Goal: Transaction & Acquisition: Purchase product/service

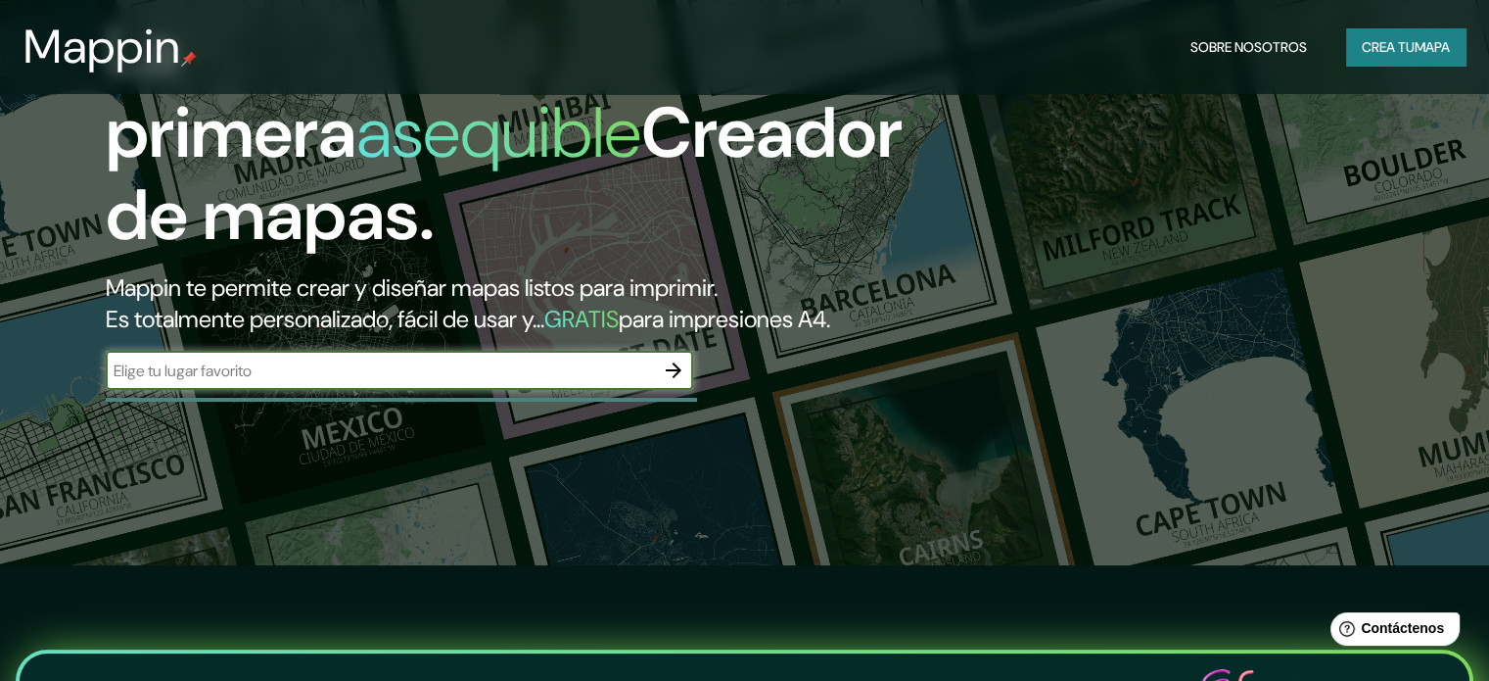
scroll to position [98, 0]
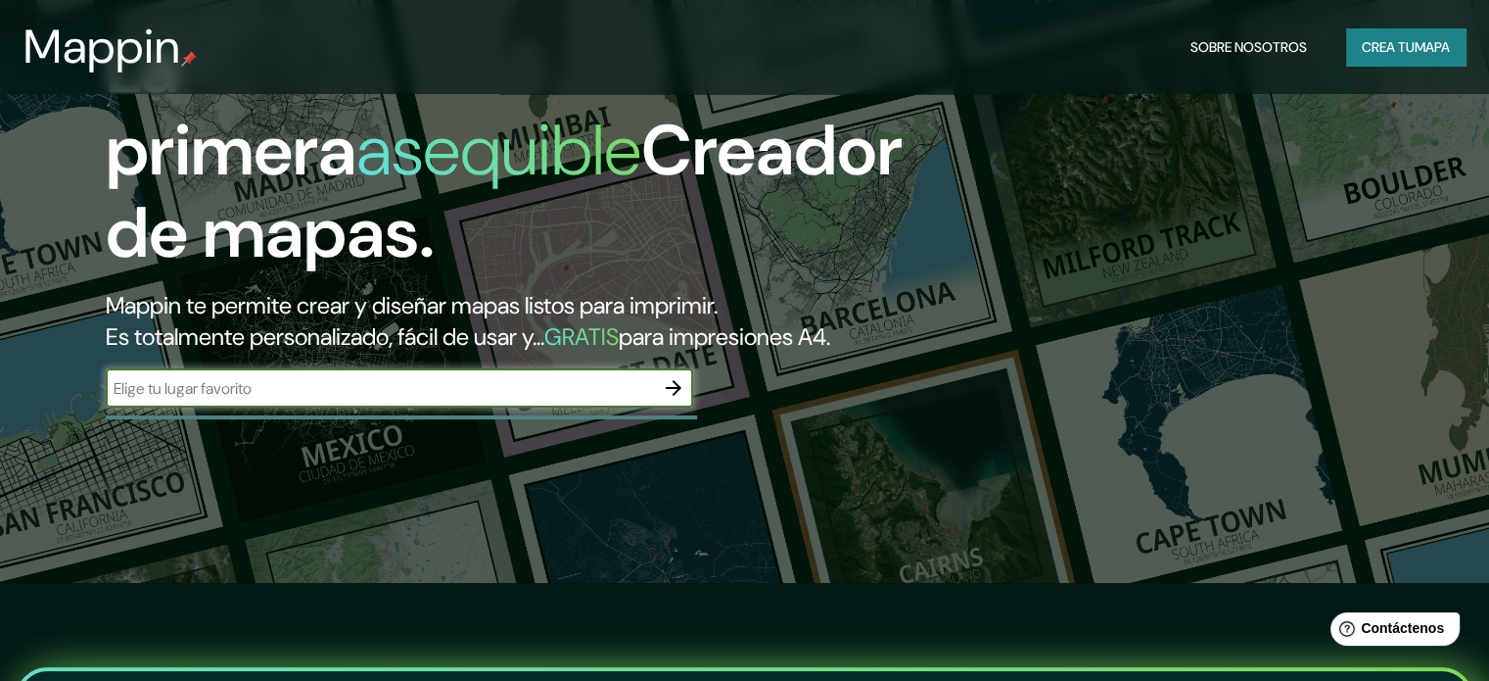
click at [349, 399] on input "text" at bounding box center [380, 388] width 548 height 23
paste input "19.142259, -96.106499"
type input "19.142259, -96.106499"
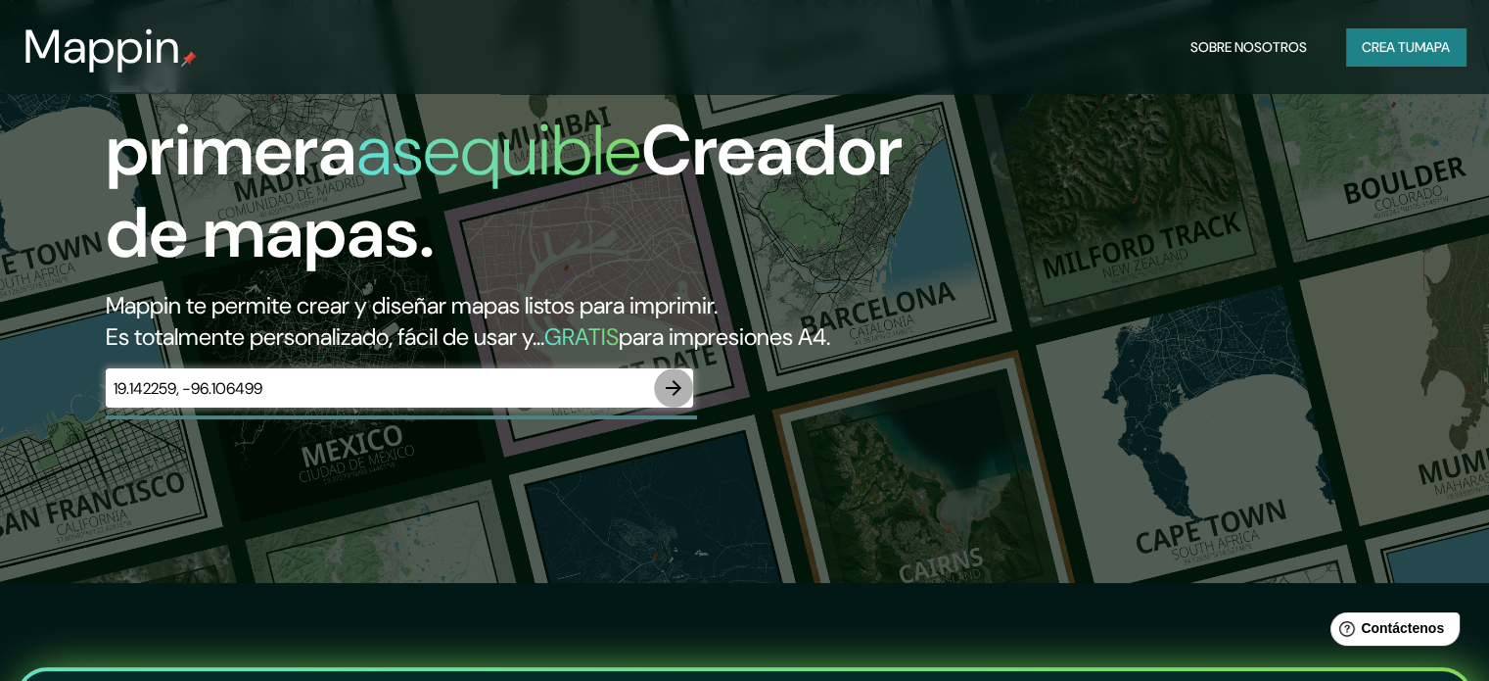
click at [679, 399] on icon "button" at bounding box center [673, 387] width 23 height 23
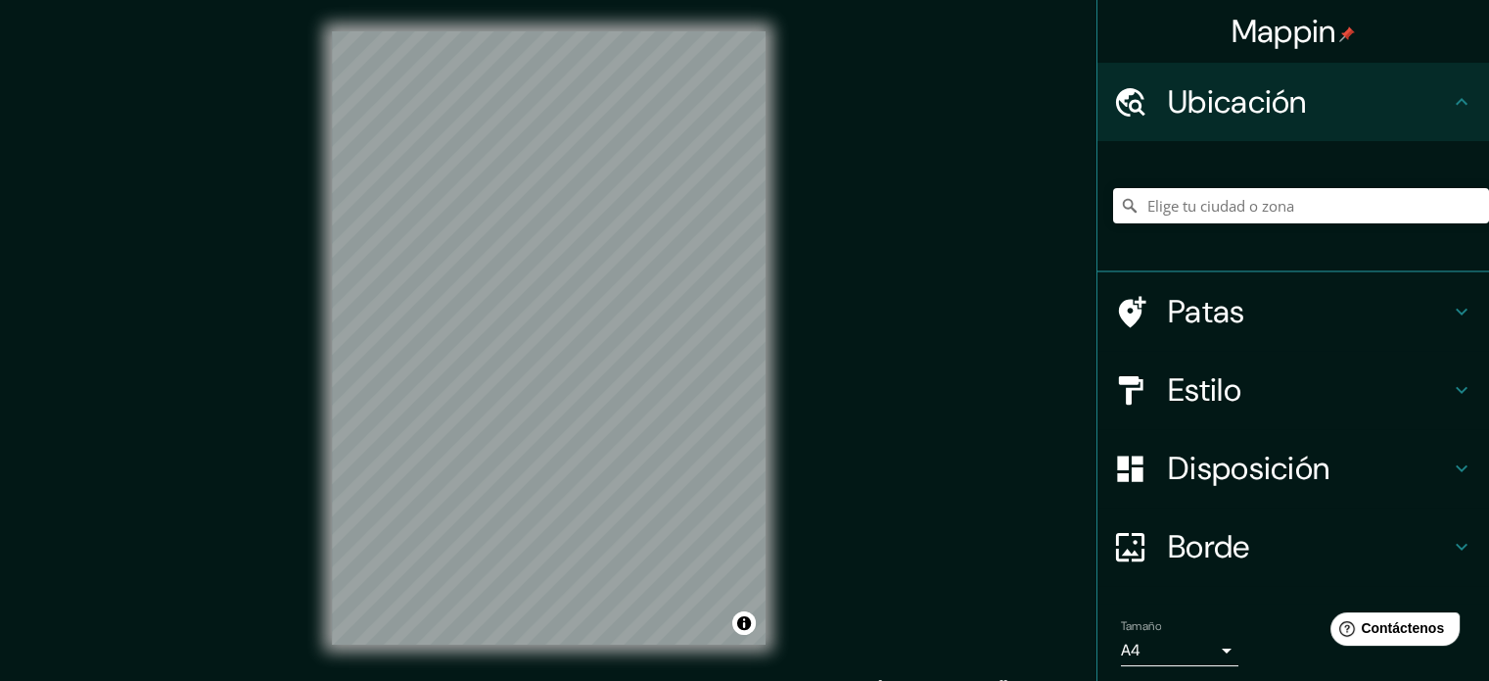
click at [287, 481] on div "Mappin Ubicación Patas Estilo Disposición Borde Elige un borde. Consejo : puede…" at bounding box center [744, 353] width 1489 height 707
click at [815, 410] on div "Mappin Ubicación Patas Estilo Disposición Borde Elige un borde. Consejo : puede…" at bounding box center [744, 353] width 1489 height 707
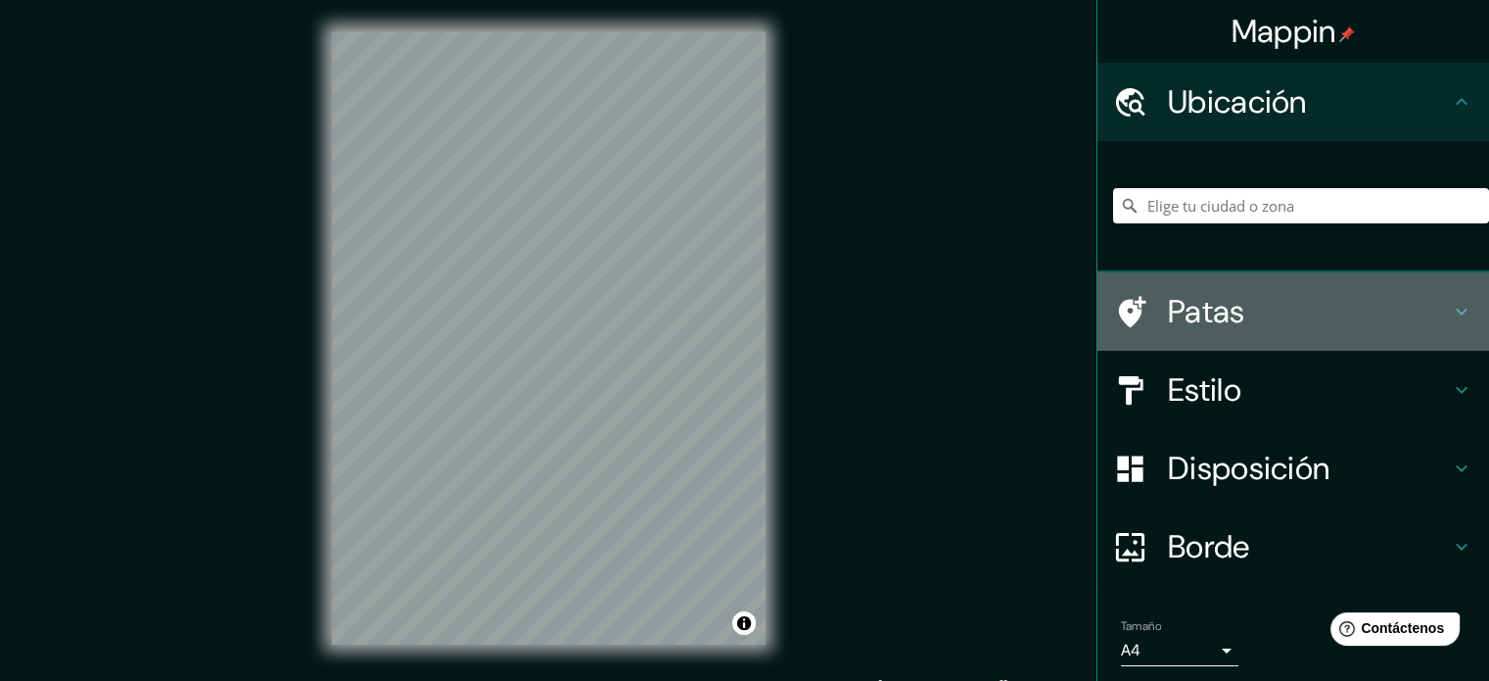
click at [1450, 301] on icon at bounding box center [1461, 311] width 23 height 23
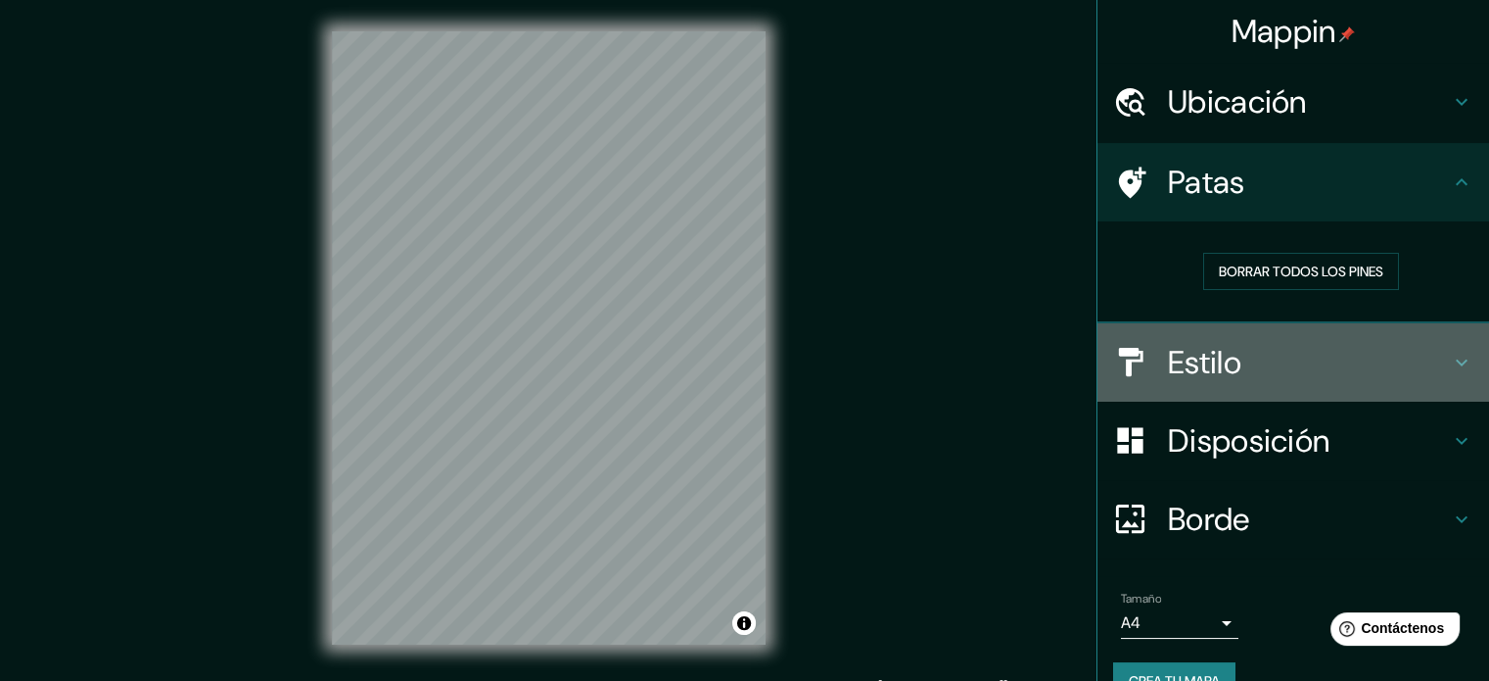
click at [1432, 366] on h4 "Estilo" at bounding box center [1309, 362] width 282 height 39
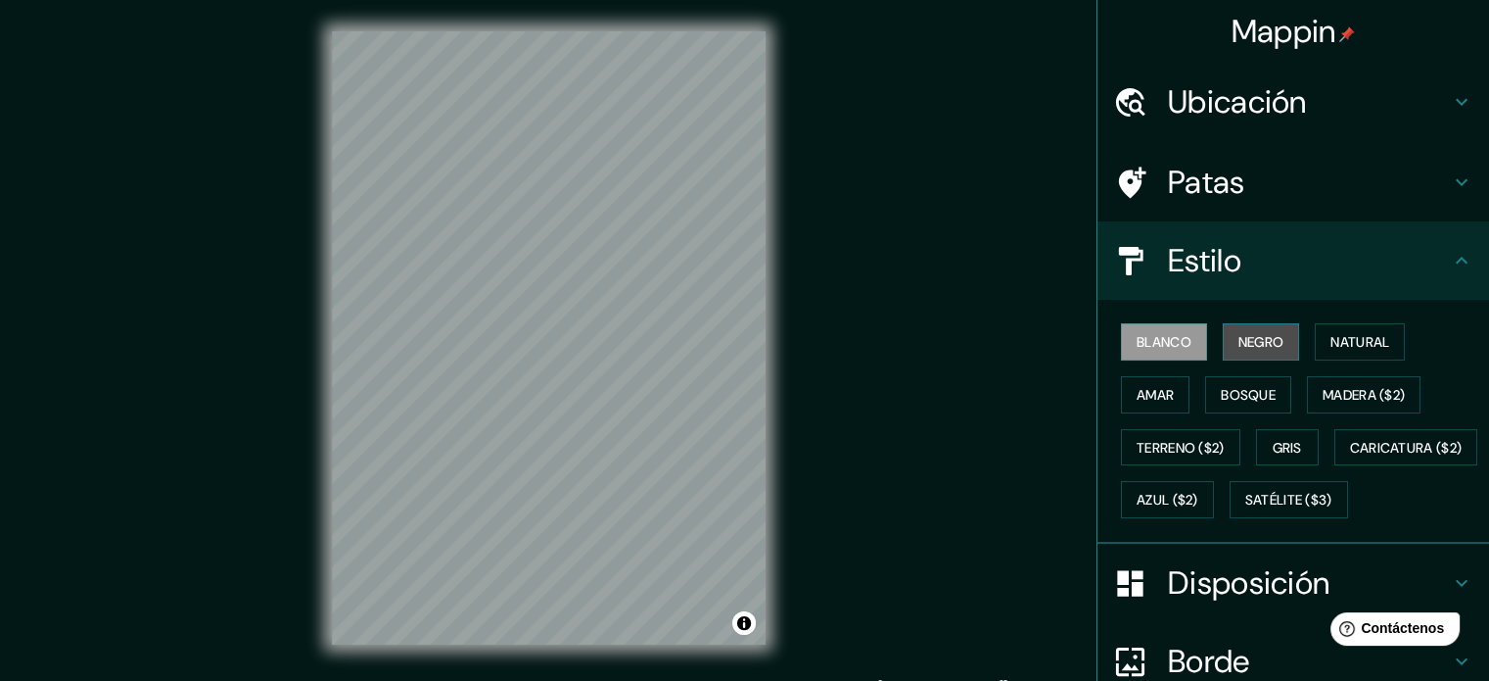
click at [1242, 344] on font "Negro" at bounding box center [1262, 342] width 46 height 18
click at [1164, 348] on font "Blanco" at bounding box center [1164, 342] width 55 height 18
click at [1359, 350] on font "Natural" at bounding box center [1360, 341] width 59 height 25
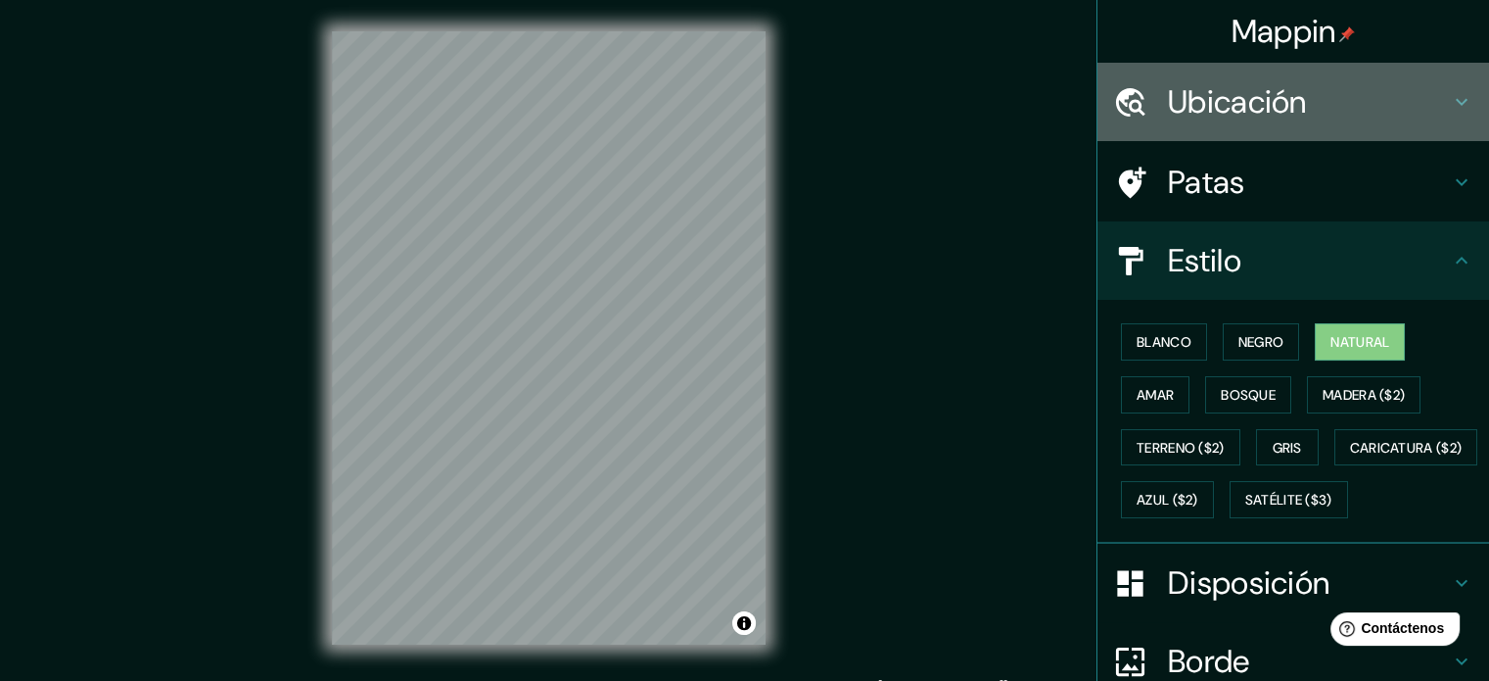
click at [1285, 103] on font "Ubicación" at bounding box center [1237, 101] width 139 height 41
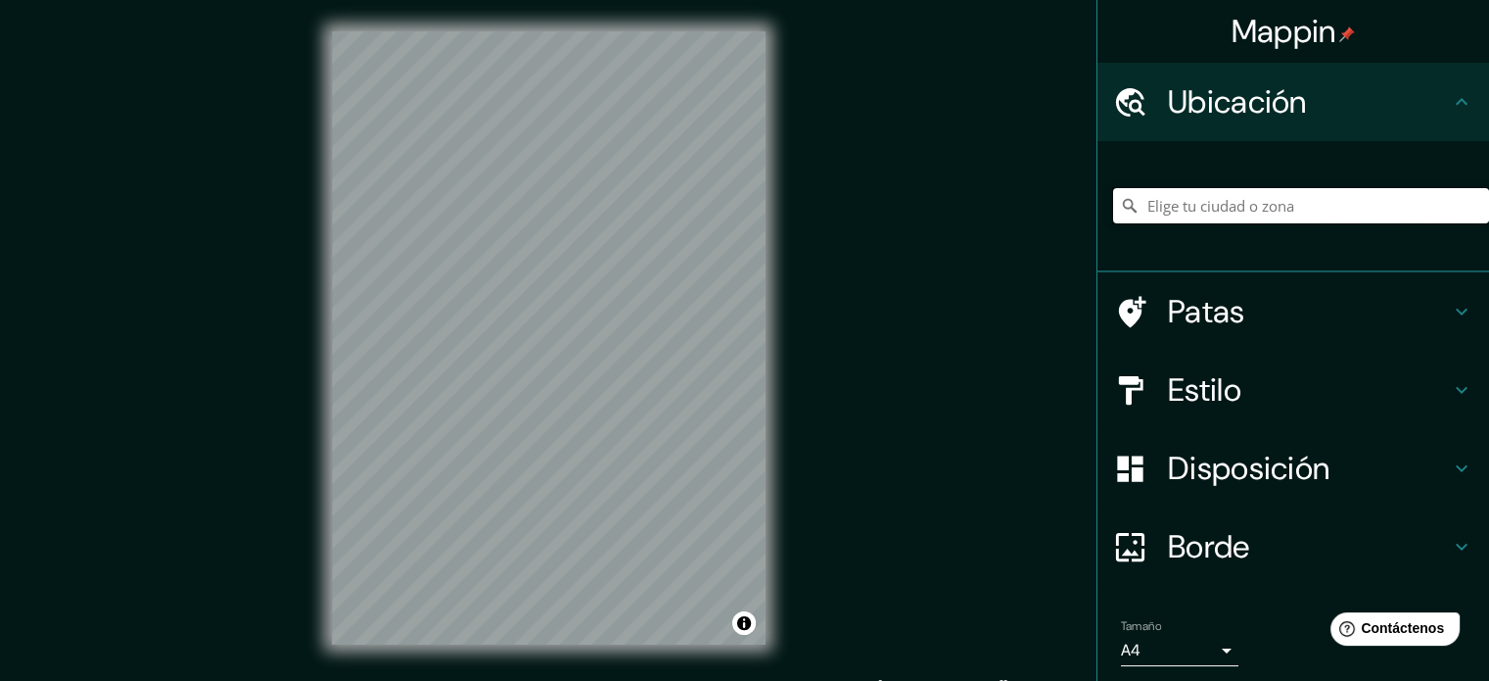
click at [1227, 210] on input "Elige tu ciudad o zona" at bounding box center [1301, 205] width 376 height 35
click at [1200, 209] on input "Elige tu ciudad o zona" at bounding box center [1301, 205] width 376 height 35
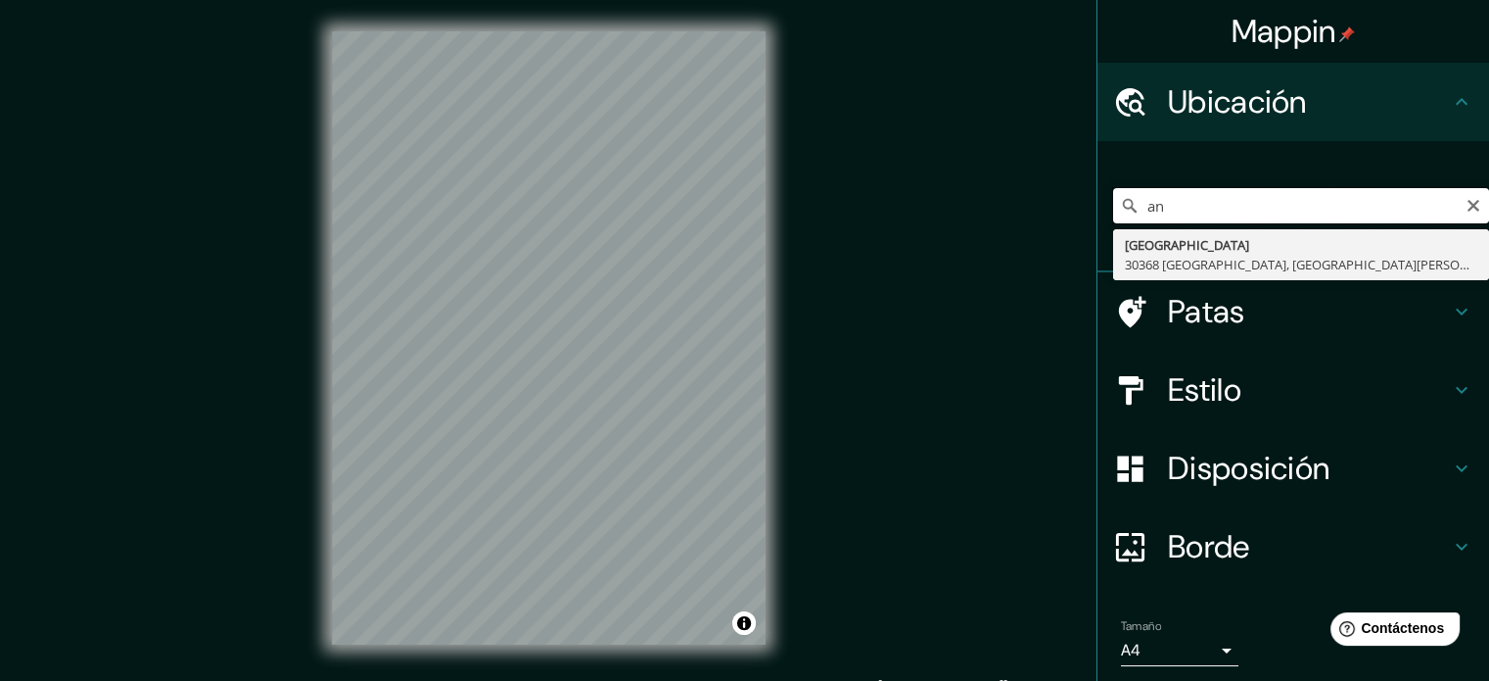
type input "a"
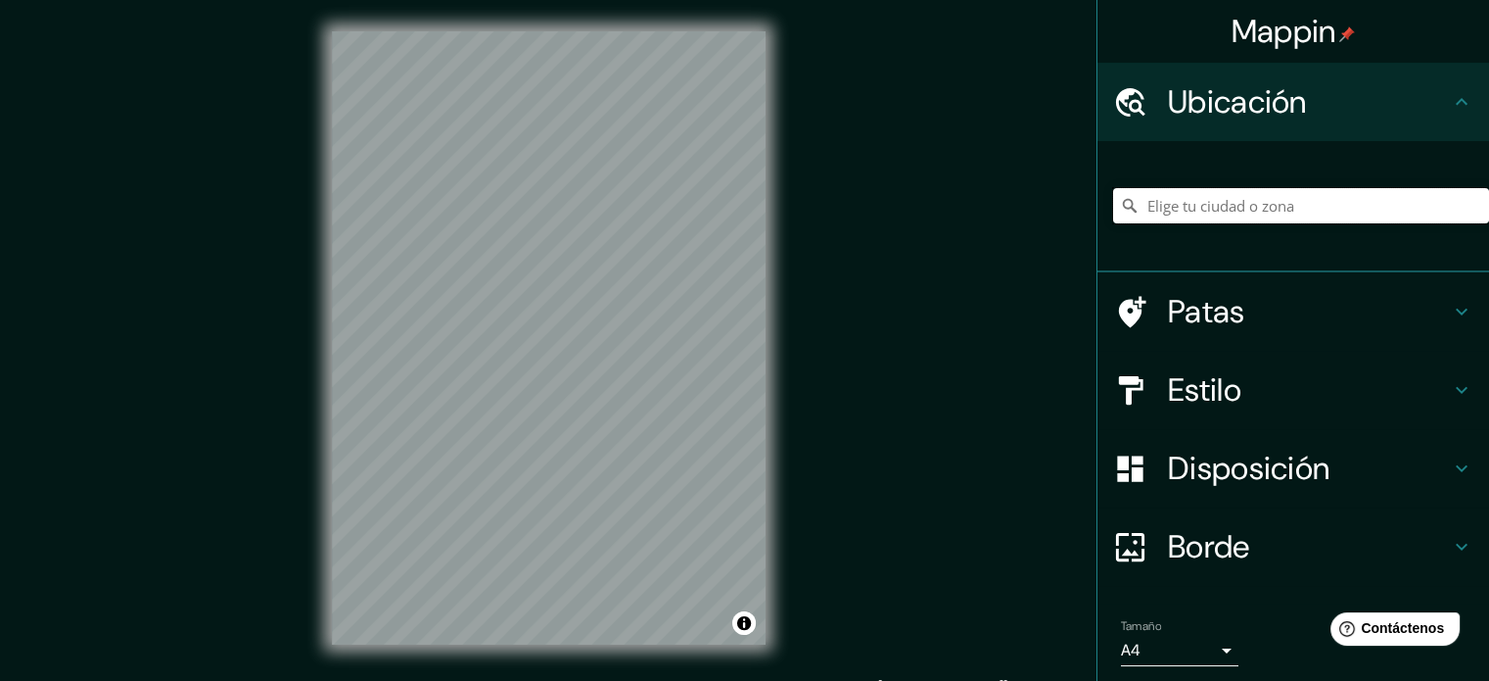
click at [1210, 202] on input "Elige tu ciudad o zona" at bounding box center [1301, 205] width 376 height 35
paste input "[PERSON_NAME], [GEOGRAPHIC_DATA], Ver."
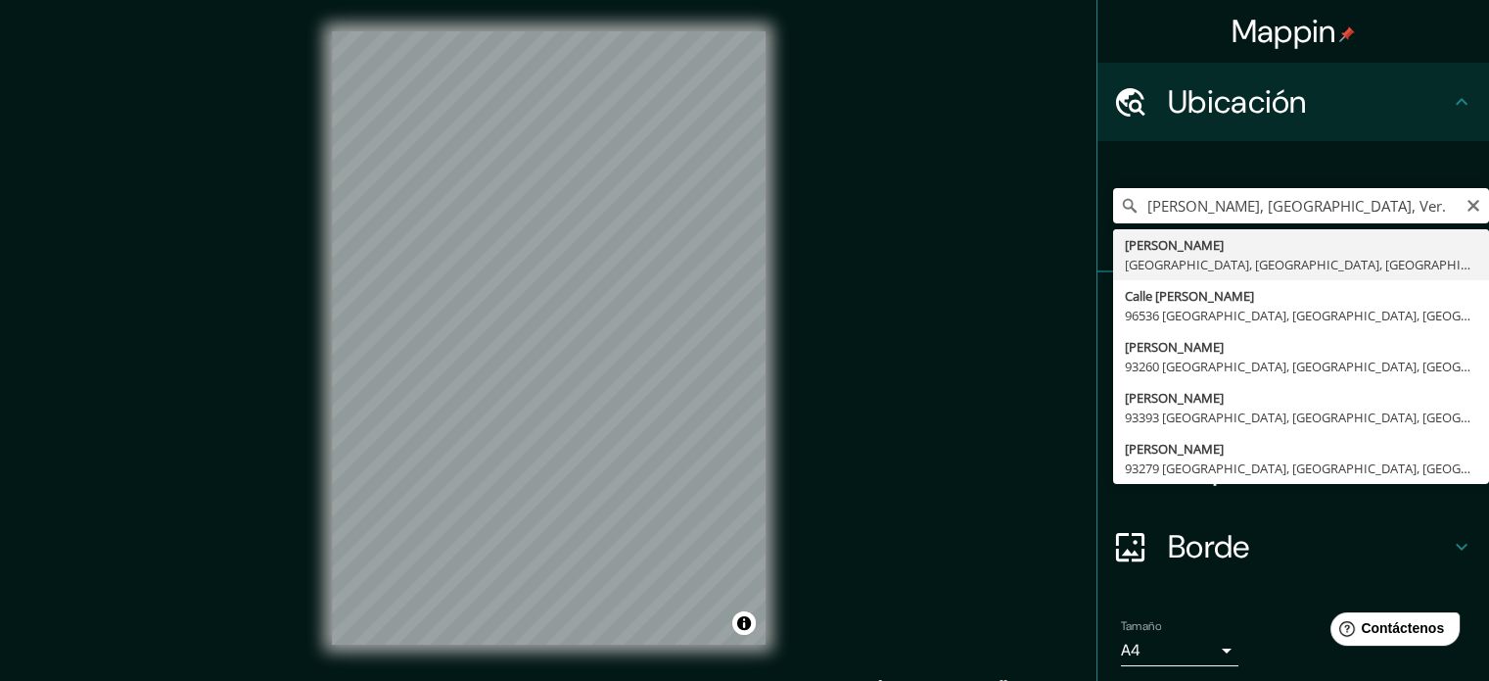
type input "[PERSON_NAME], [GEOGRAPHIC_DATA], [GEOGRAPHIC_DATA], [GEOGRAPHIC_DATA]"
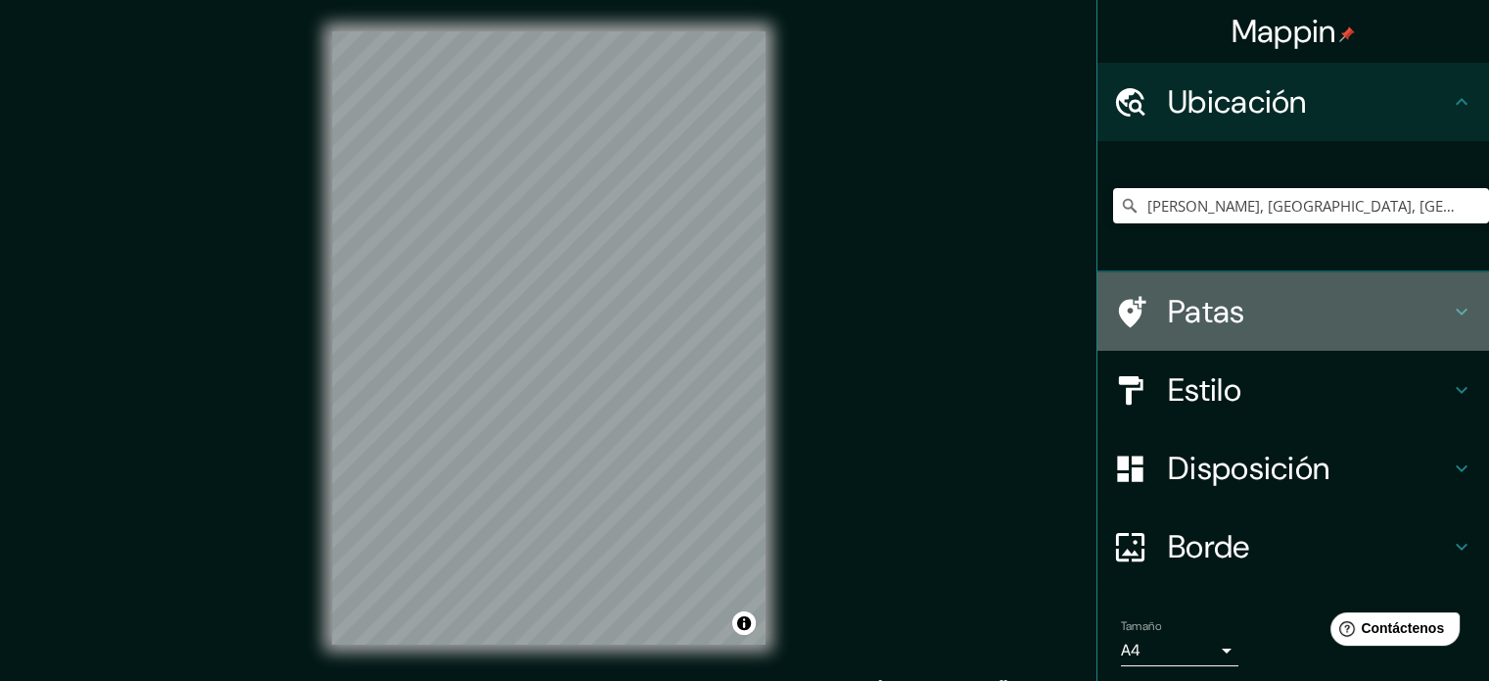
click at [1449, 298] on div "Patas" at bounding box center [1294, 311] width 392 height 78
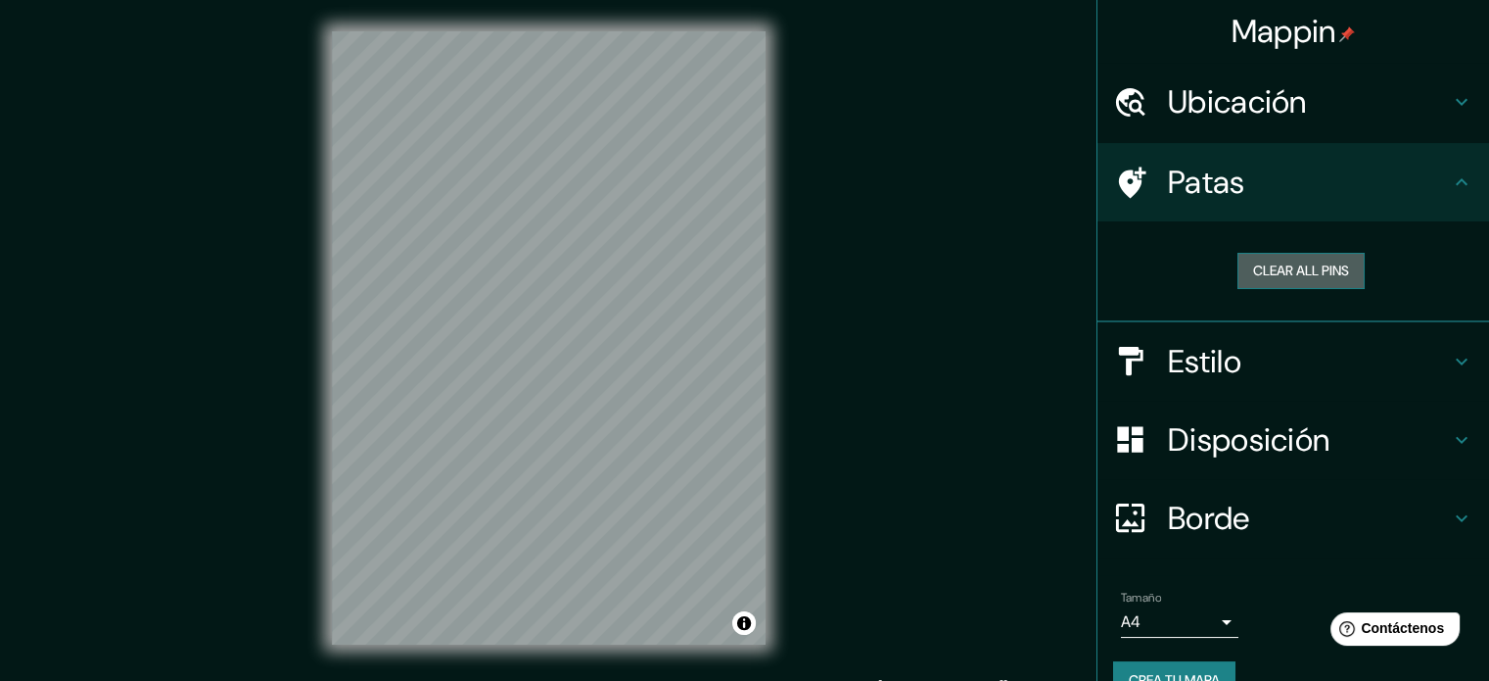
click at [1334, 269] on button "Clear all pins" at bounding box center [1301, 271] width 127 height 36
drag, startPoint x: 539, startPoint y: 328, endPoint x: 1026, endPoint y: 186, distance: 507.9
click at [1026, 186] on div "Mappin Ubicación [PERSON_NAME], [GEOGRAPHIC_DATA], [GEOGRAPHIC_DATA], [GEOGRAPH…" at bounding box center [744, 353] width 1489 height 707
click at [1450, 180] on icon at bounding box center [1461, 181] width 23 height 23
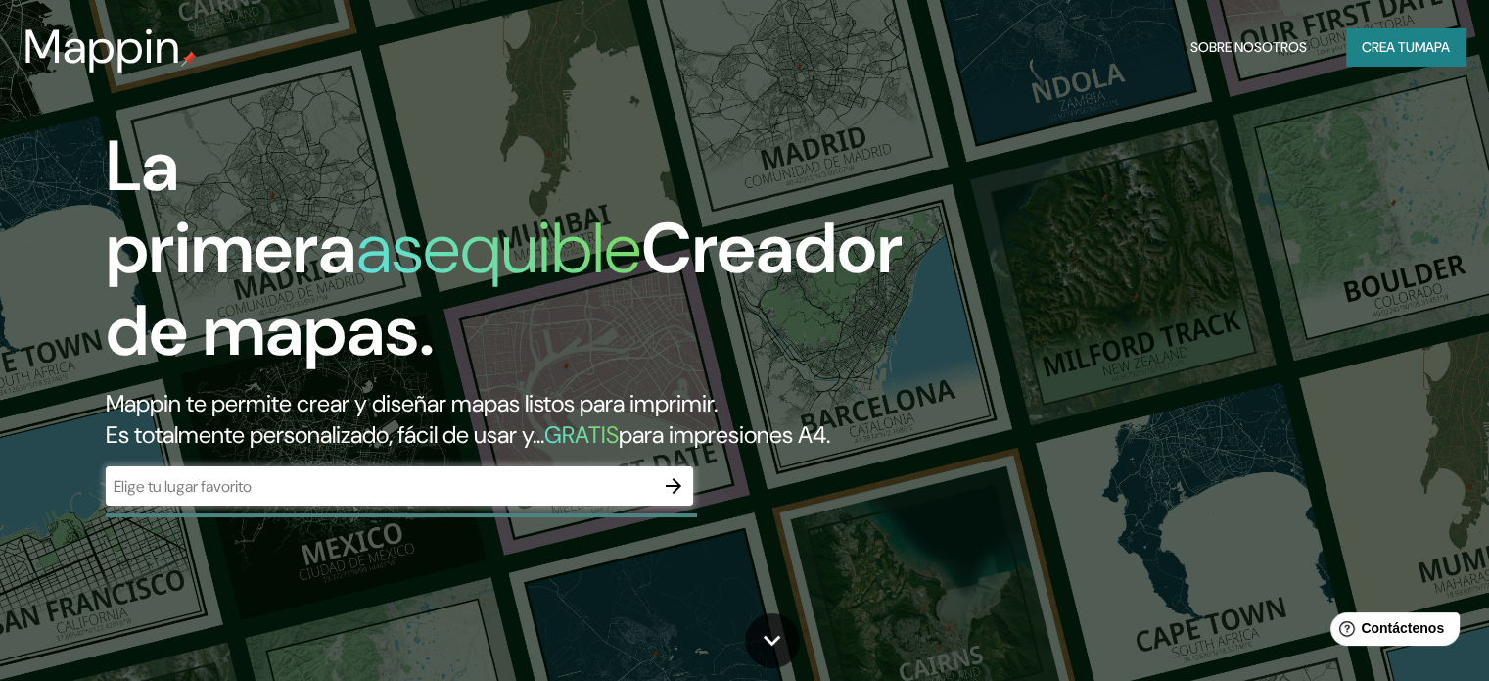
click at [419, 505] on div "​" at bounding box center [399, 485] width 587 height 39
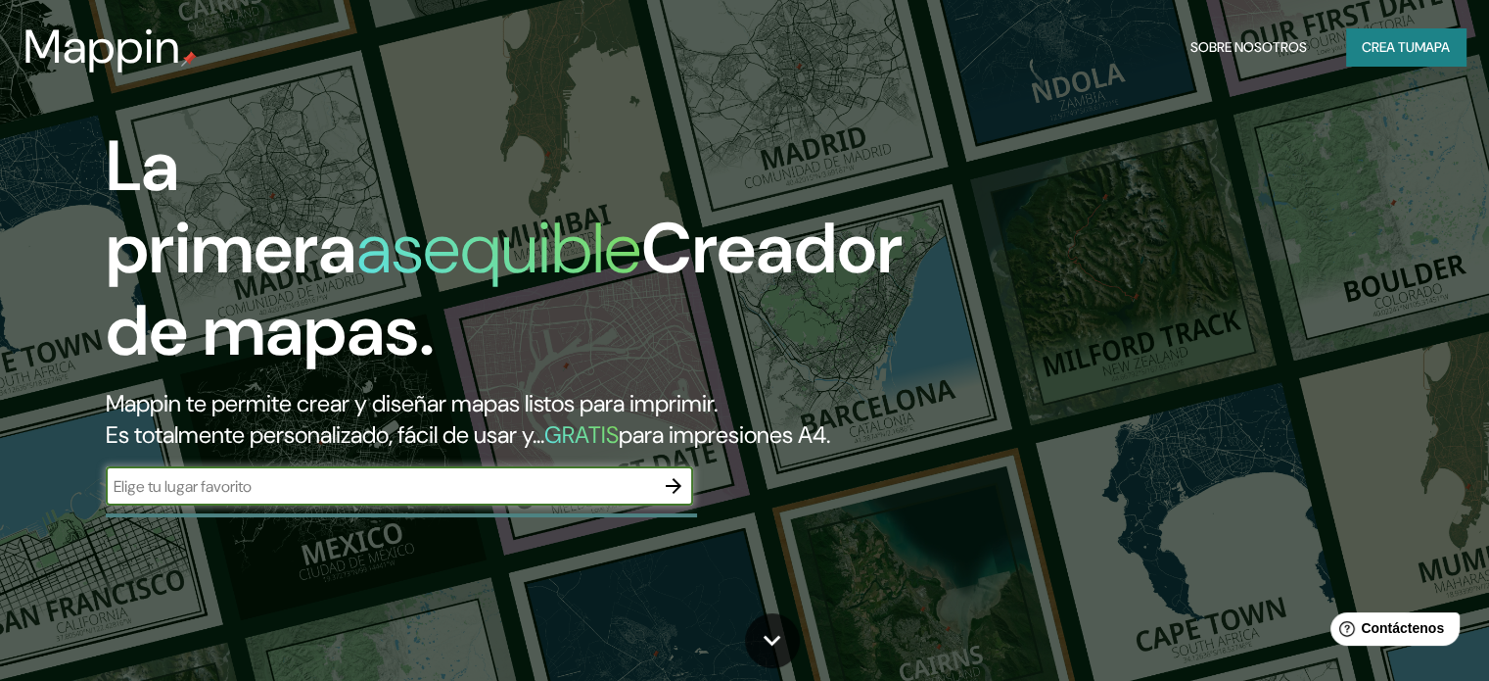
paste input "[PERSON_NAME], [GEOGRAPHIC_DATA], Ver."
type input "[PERSON_NAME], [GEOGRAPHIC_DATA], Ver."
click at [674, 497] on icon "button" at bounding box center [673, 485] width 23 height 23
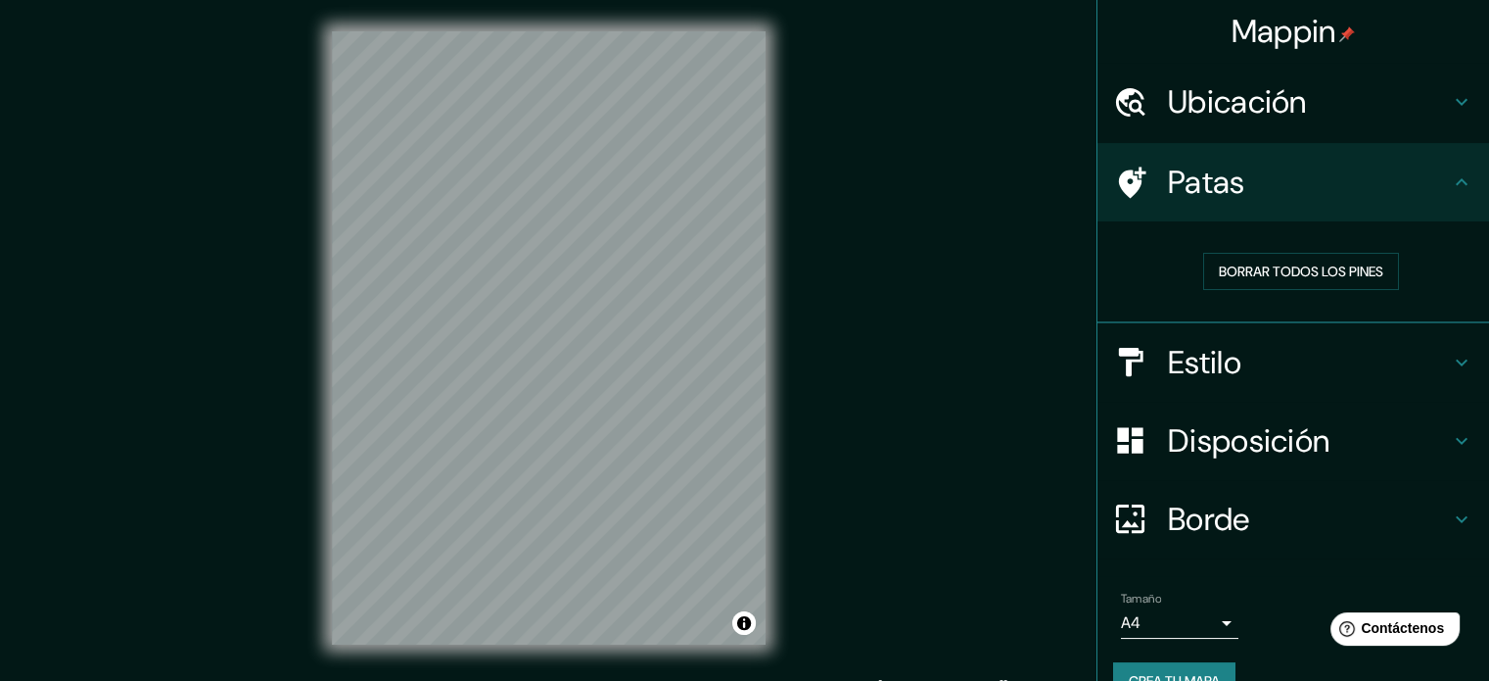
click at [1379, 105] on h4 "Ubicación" at bounding box center [1309, 101] width 282 height 39
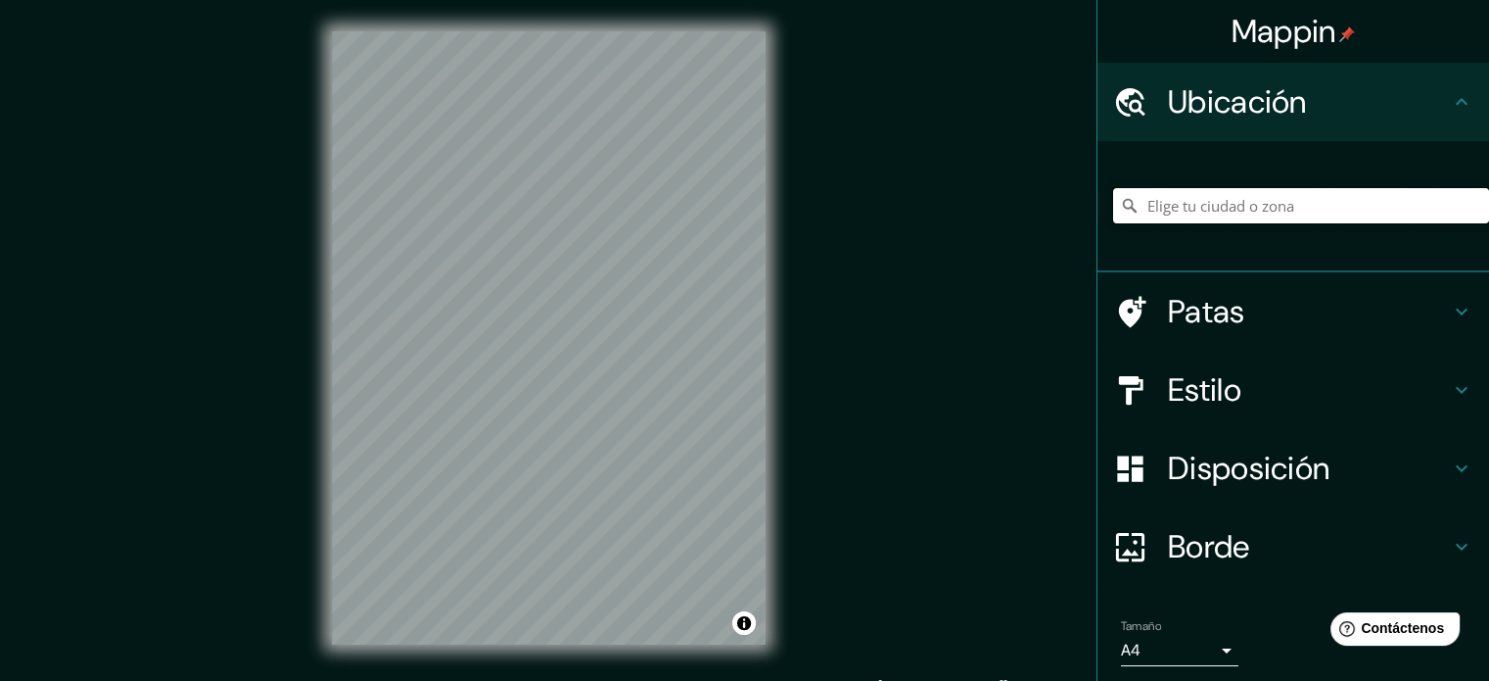
click at [1213, 206] on input "Elige tu ciudad o zona" at bounding box center [1301, 205] width 376 height 35
paste input "[PERSON_NAME], [GEOGRAPHIC_DATA], Ver."
type input "[PERSON_NAME], [GEOGRAPHIC_DATA], [GEOGRAPHIC_DATA], [GEOGRAPHIC_DATA]"
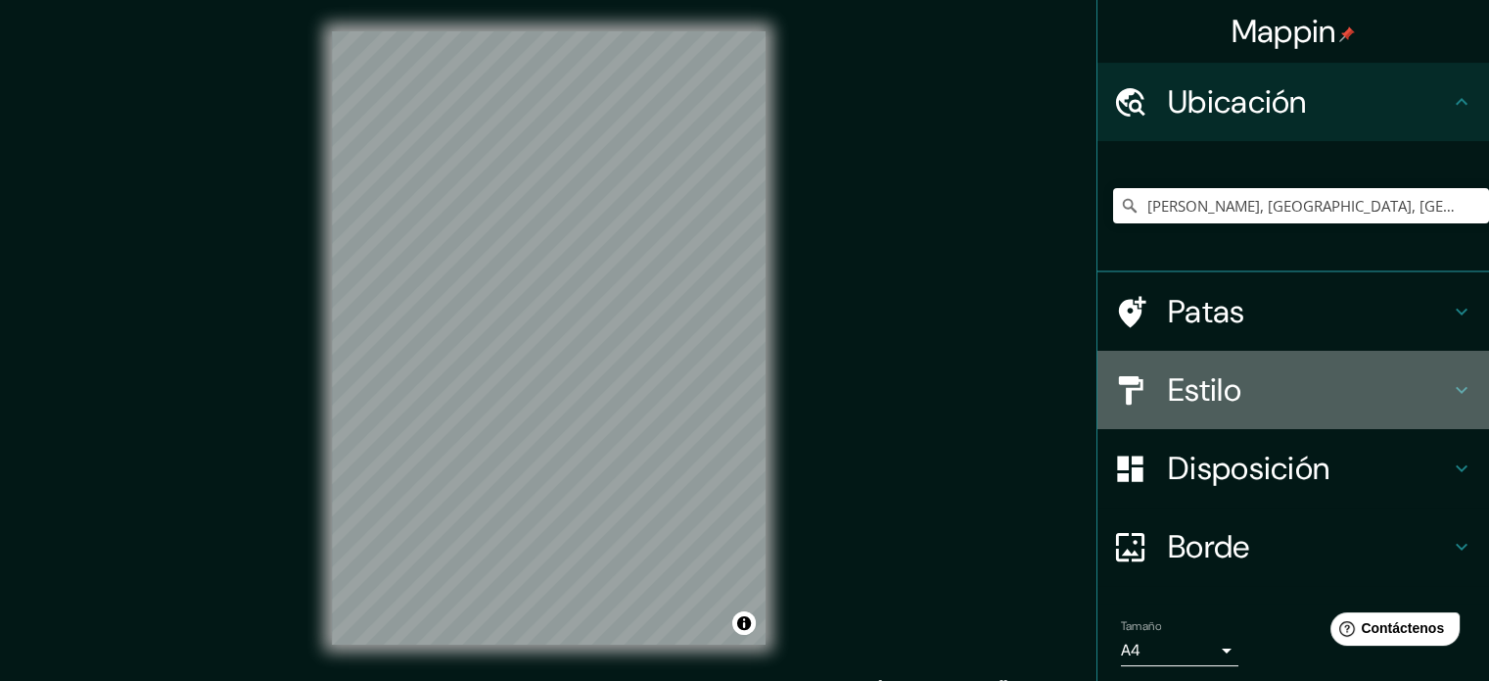
click at [1455, 379] on icon at bounding box center [1461, 389] width 23 height 23
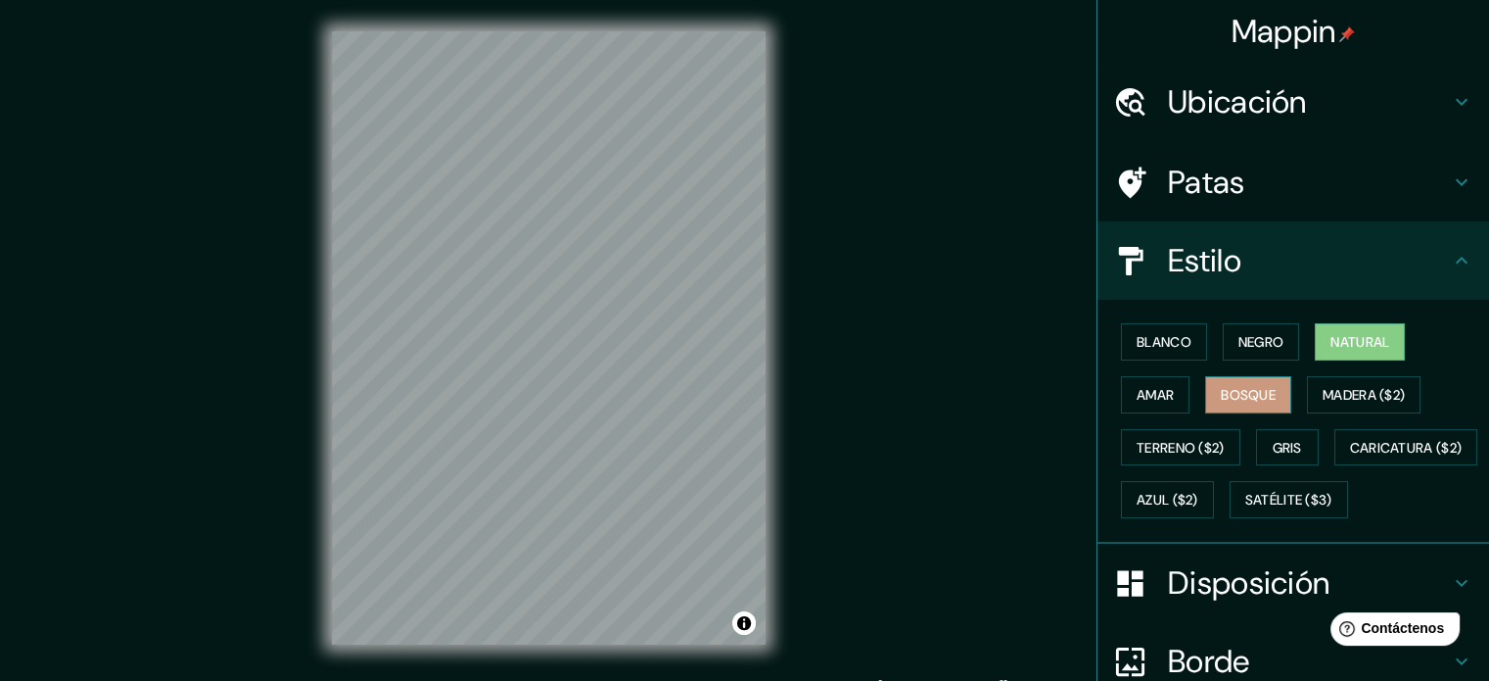
click at [1246, 401] on font "Bosque" at bounding box center [1248, 395] width 55 height 18
click at [1336, 391] on font "Madera ($2)" at bounding box center [1364, 395] width 82 height 18
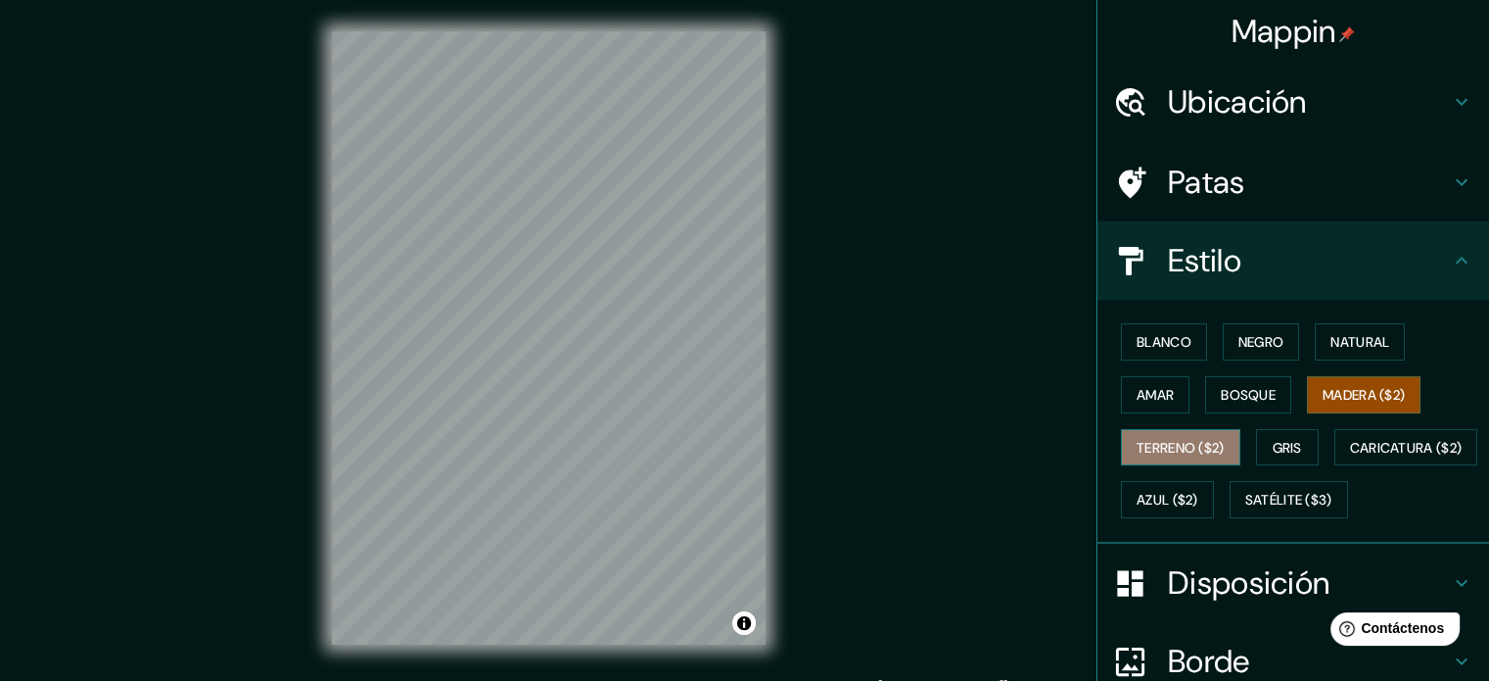
click at [1230, 430] on button "Terreno ($2)" at bounding box center [1180, 447] width 119 height 37
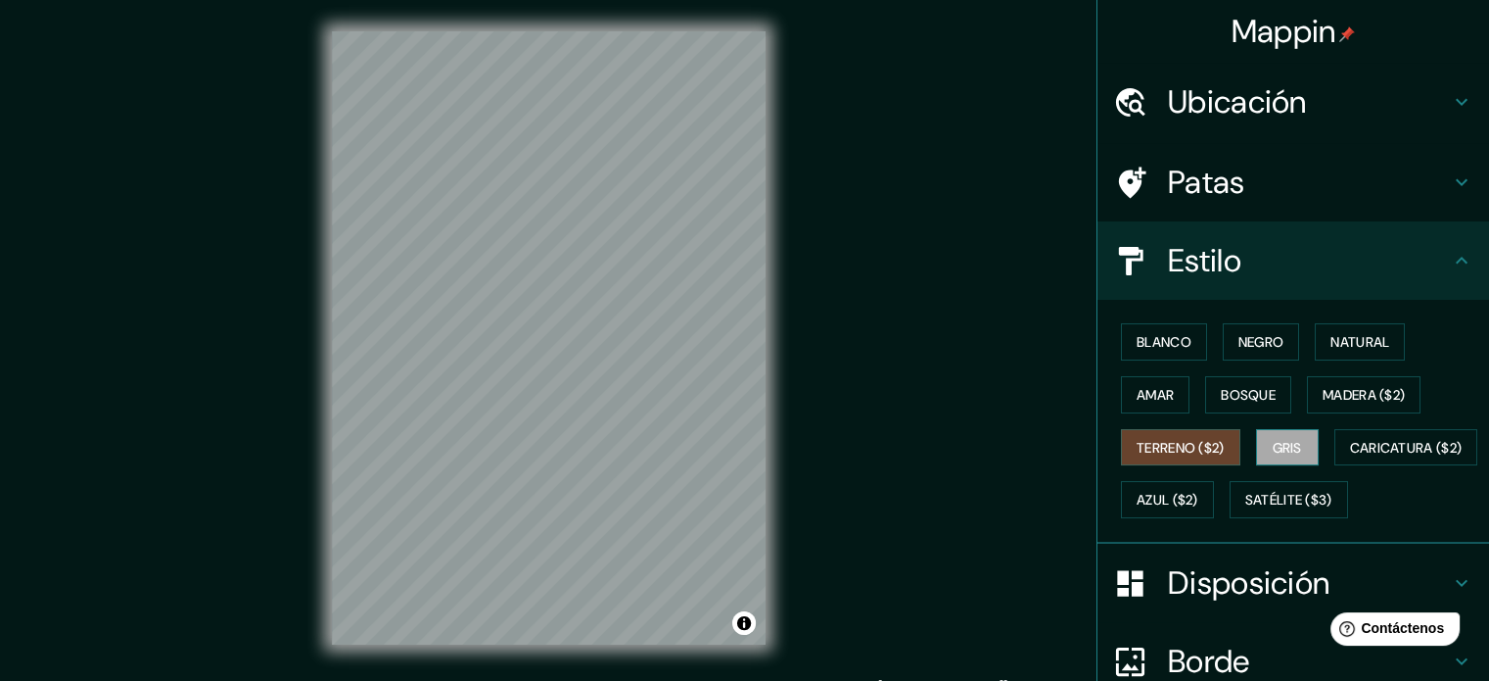
click at [1273, 442] on font "Gris" at bounding box center [1287, 448] width 29 height 18
click at [1157, 338] on font "Blanco" at bounding box center [1164, 342] width 55 height 18
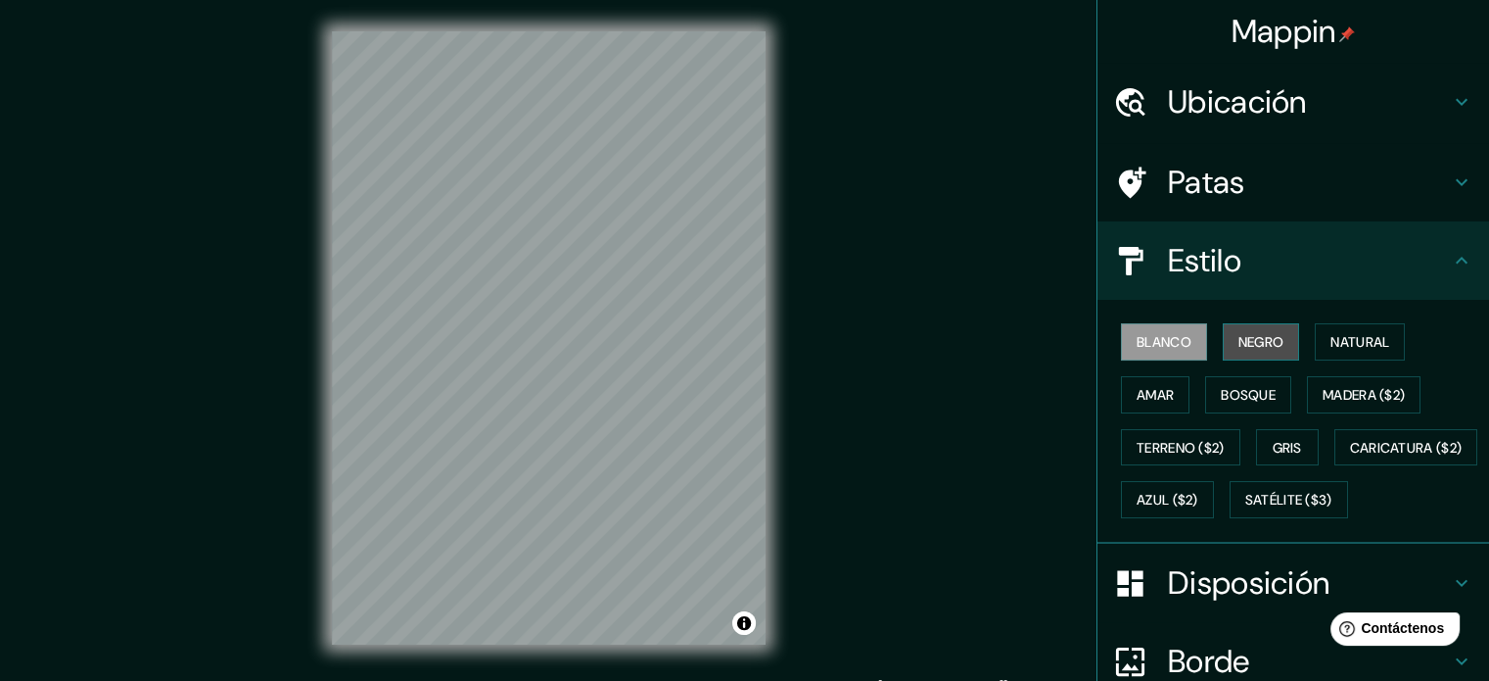
click at [1239, 333] on font "Negro" at bounding box center [1262, 342] width 46 height 18
click at [1155, 390] on font "Amar" at bounding box center [1155, 395] width 37 height 18
drag, startPoint x: 1221, startPoint y: 391, endPoint x: 1252, endPoint y: 363, distance: 41.6
click at [1221, 391] on font "Bosque" at bounding box center [1248, 395] width 55 height 18
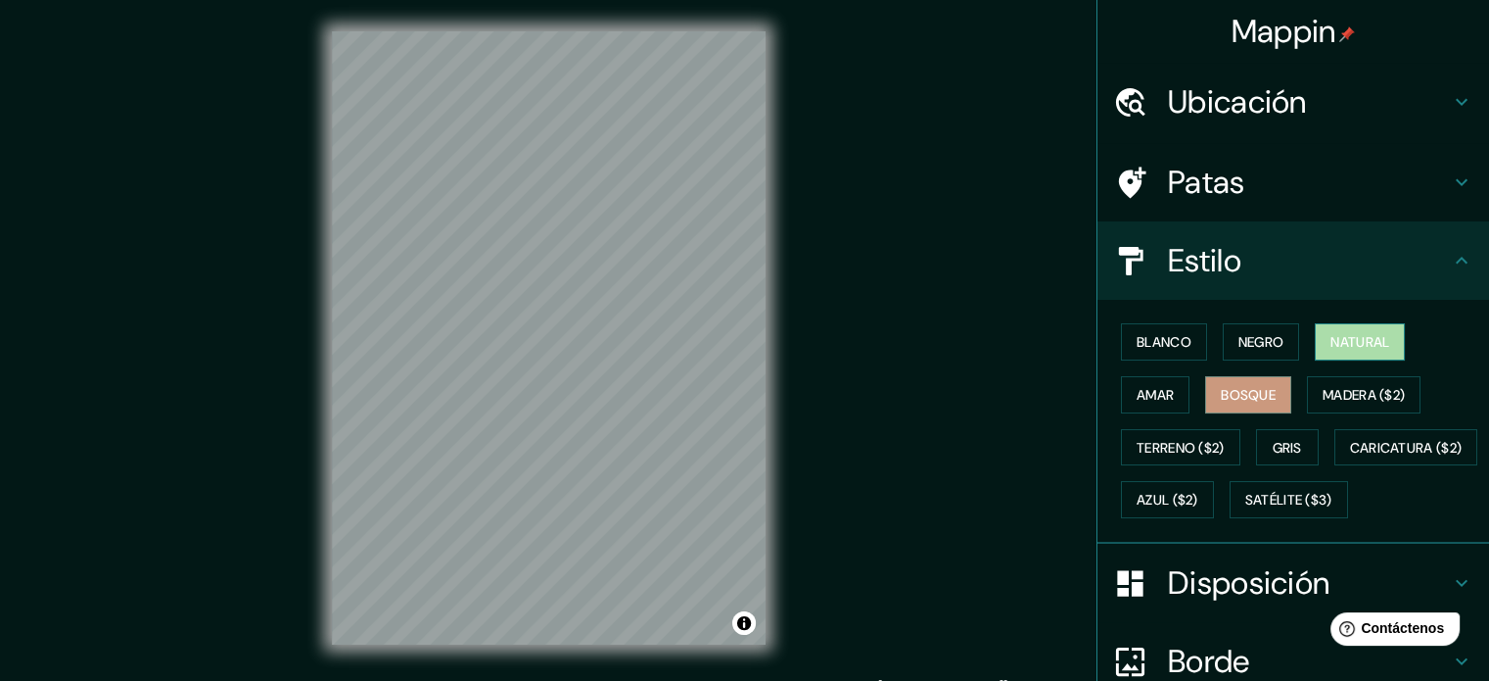
click at [1355, 352] on font "Natural" at bounding box center [1360, 341] width 59 height 25
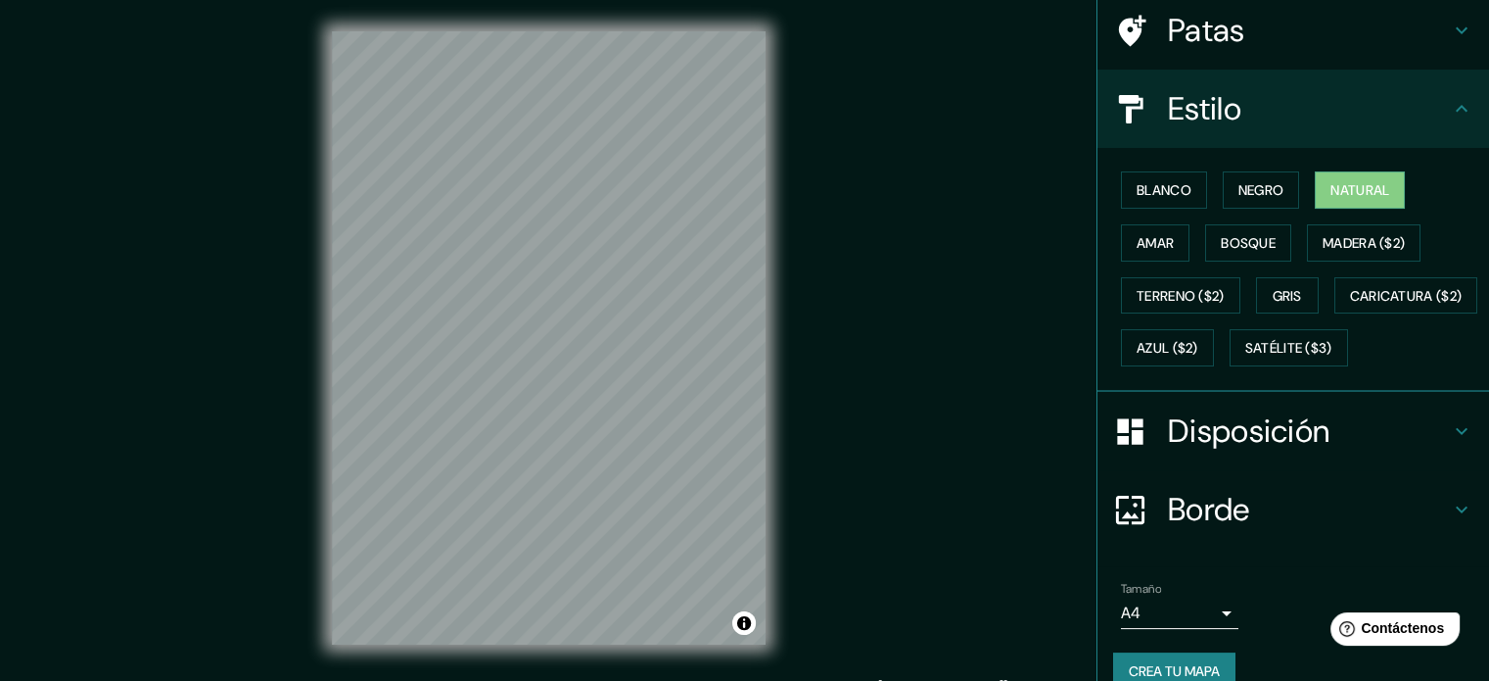
scroll to position [231, 0]
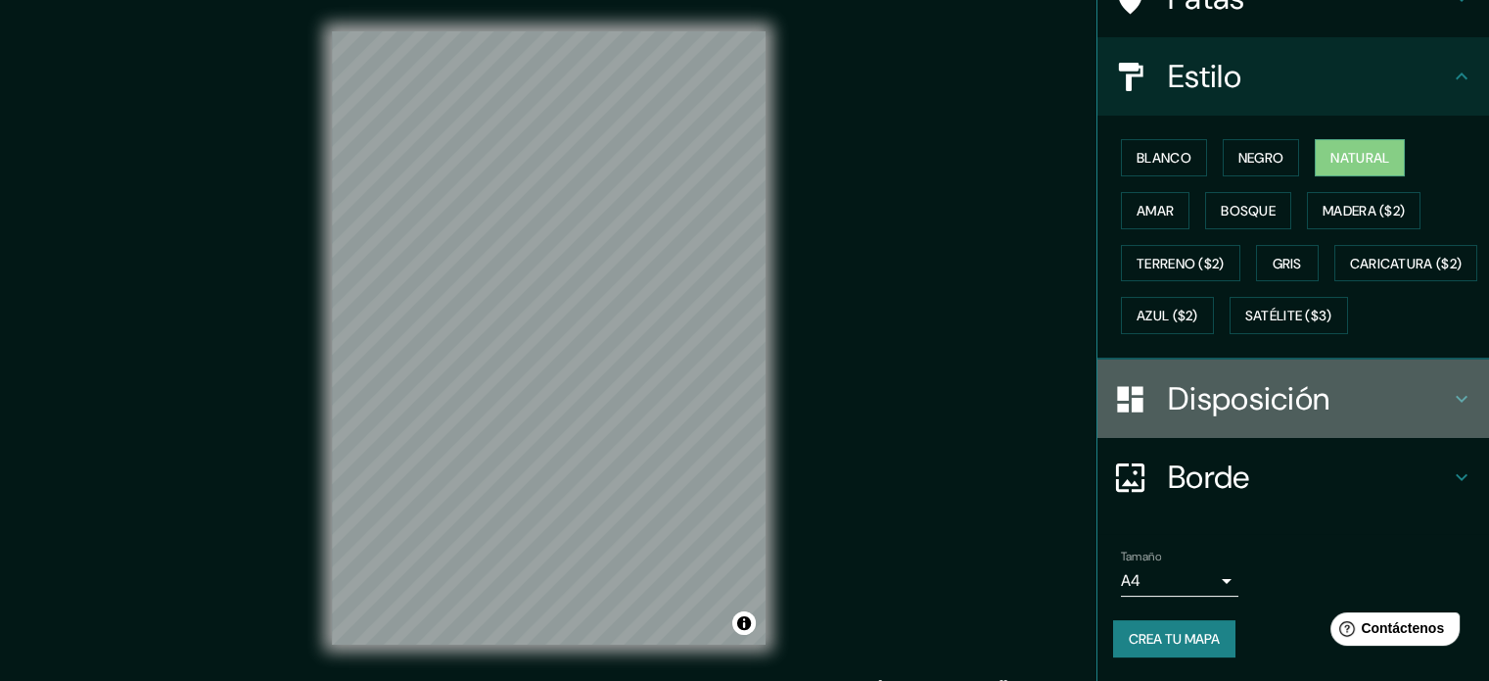
click at [1428, 394] on h4 "Disposición" at bounding box center [1309, 398] width 282 height 39
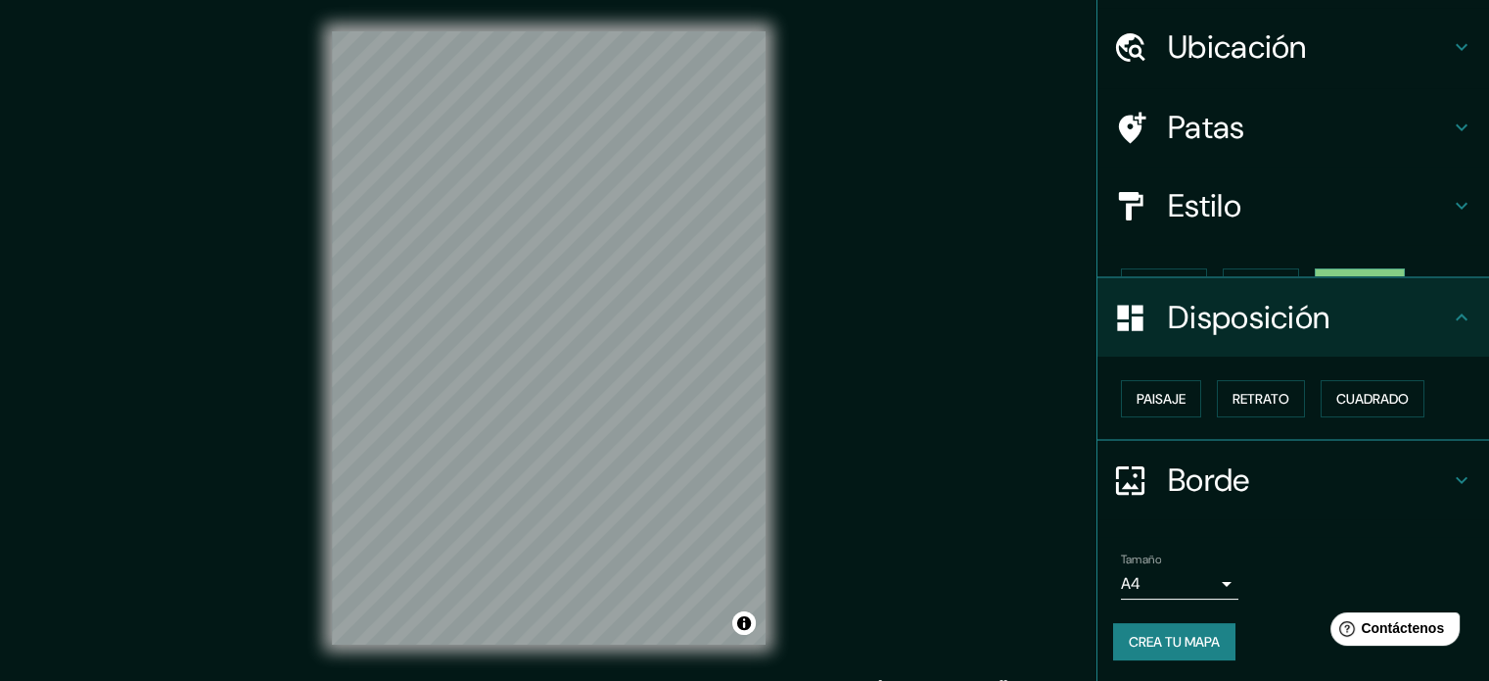
scroll to position [23, 0]
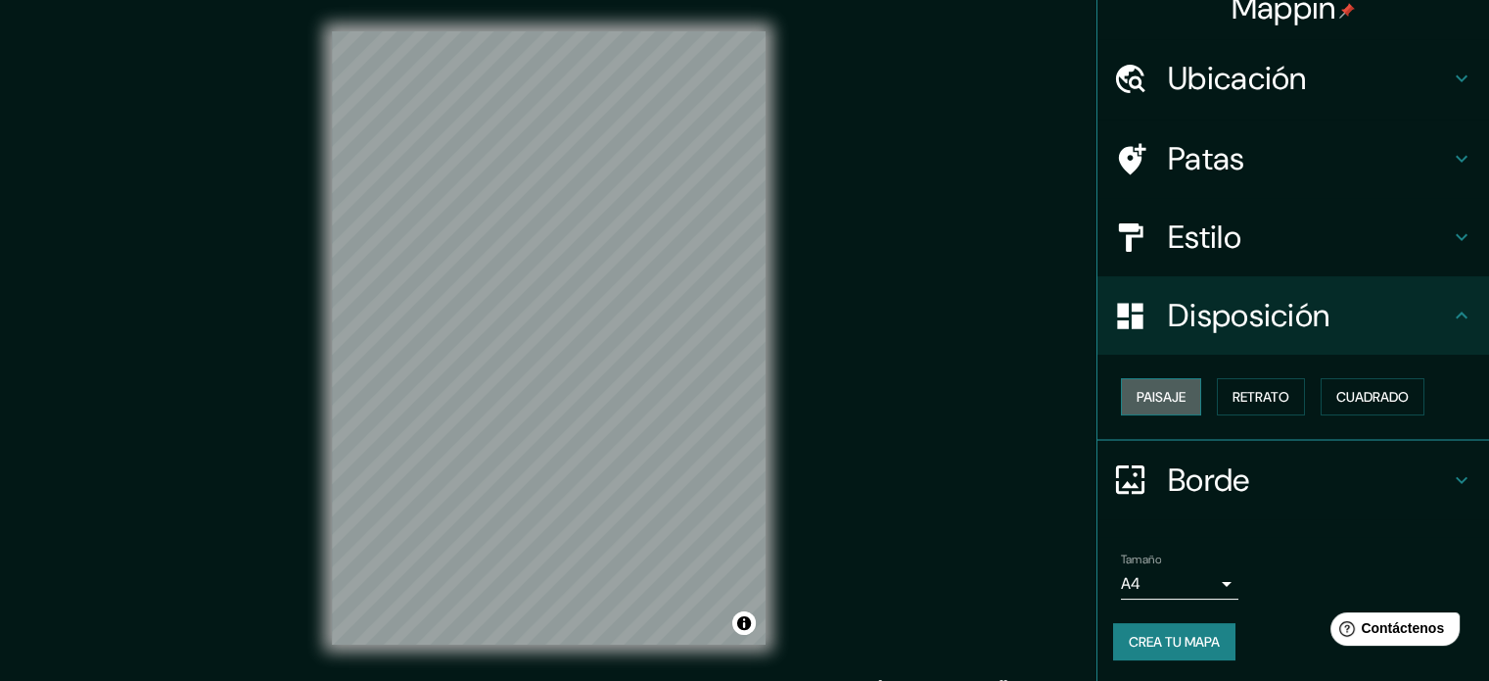
click at [1141, 399] on font "Paisaje" at bounding box center [1161, 397] width 49 height 18
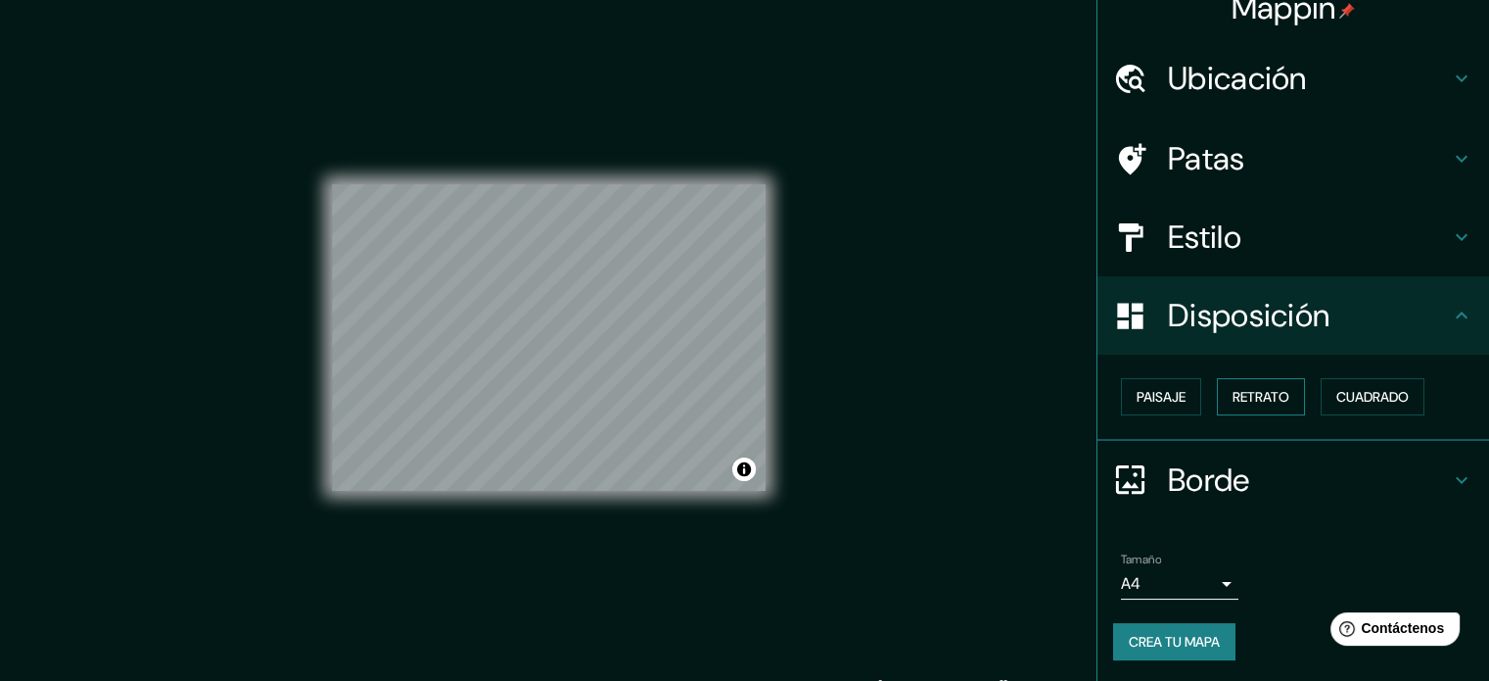
click at [1217, 401] on button "Retrato" at bounding box center [1261, 396] width 88 height 37
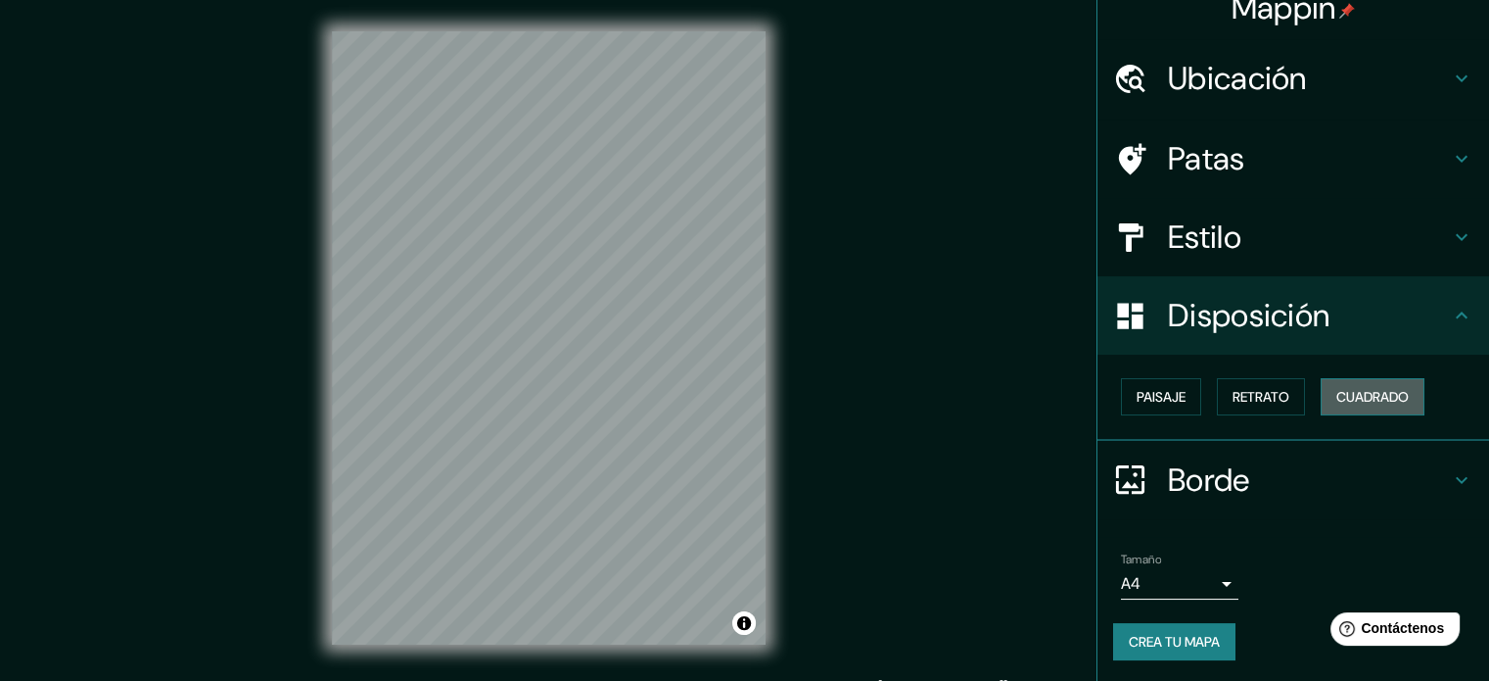
click at [1365, 396] on font "Cuadrado" at bounding box center [1373, 397] width 72 height 18
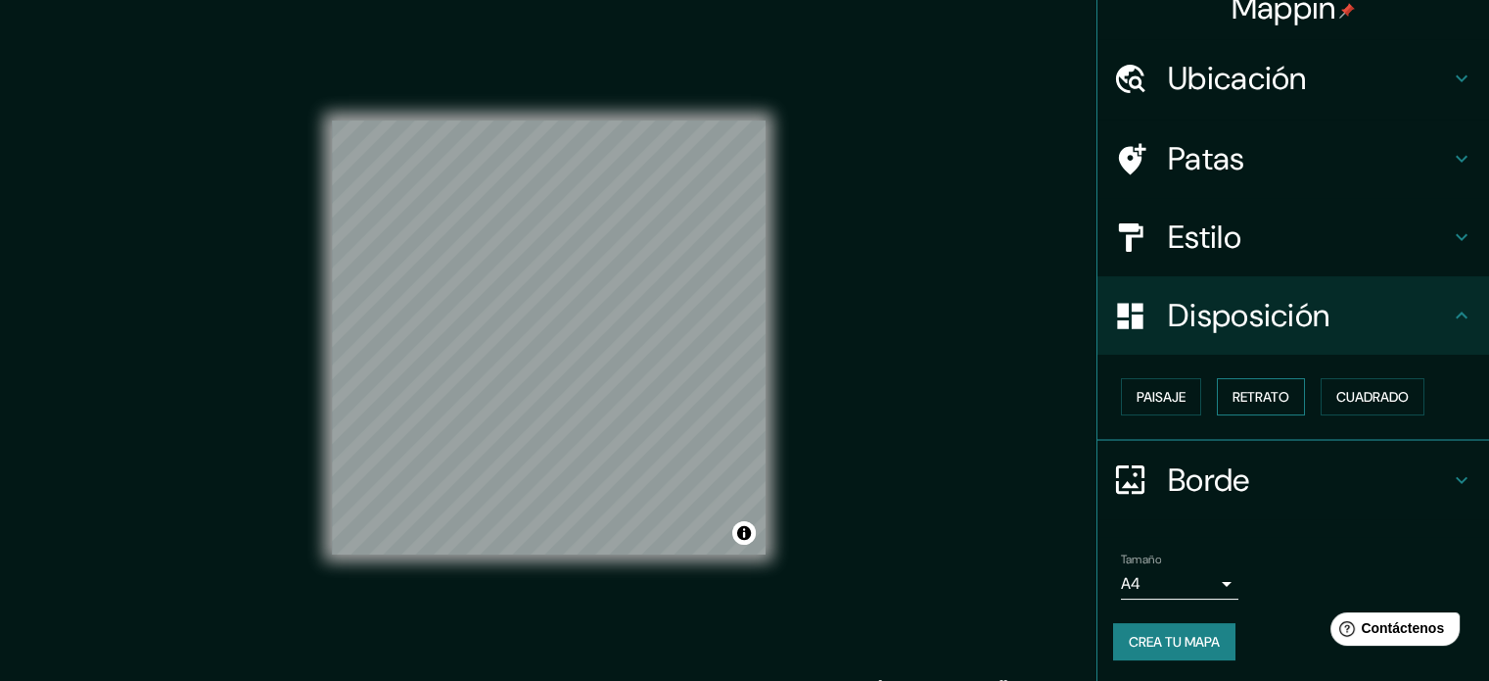
click at [1233, 400] on font "Retrato" at bounding box center [1261, 397] width 57 height 18
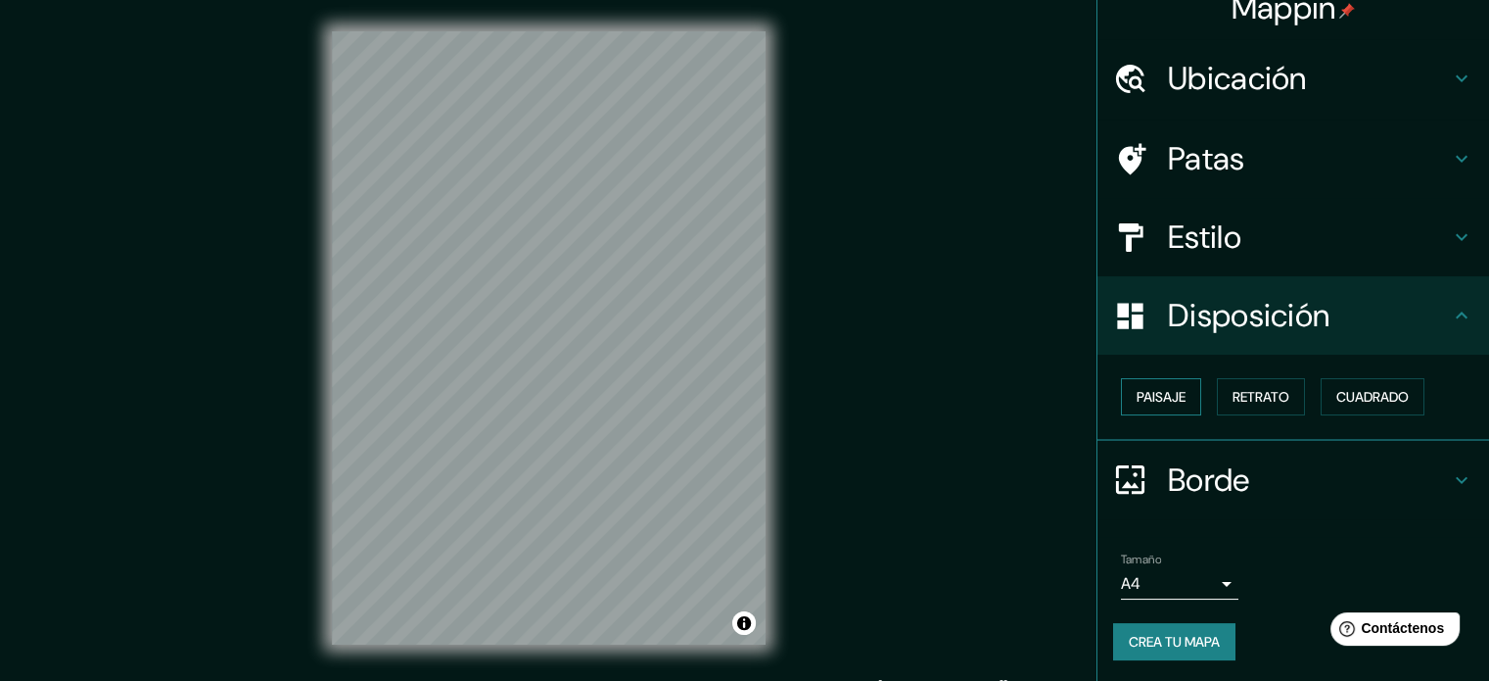
click at [1137, 397] on font "Paisaje" at bounding box center [1161, 397] width 49 height 18
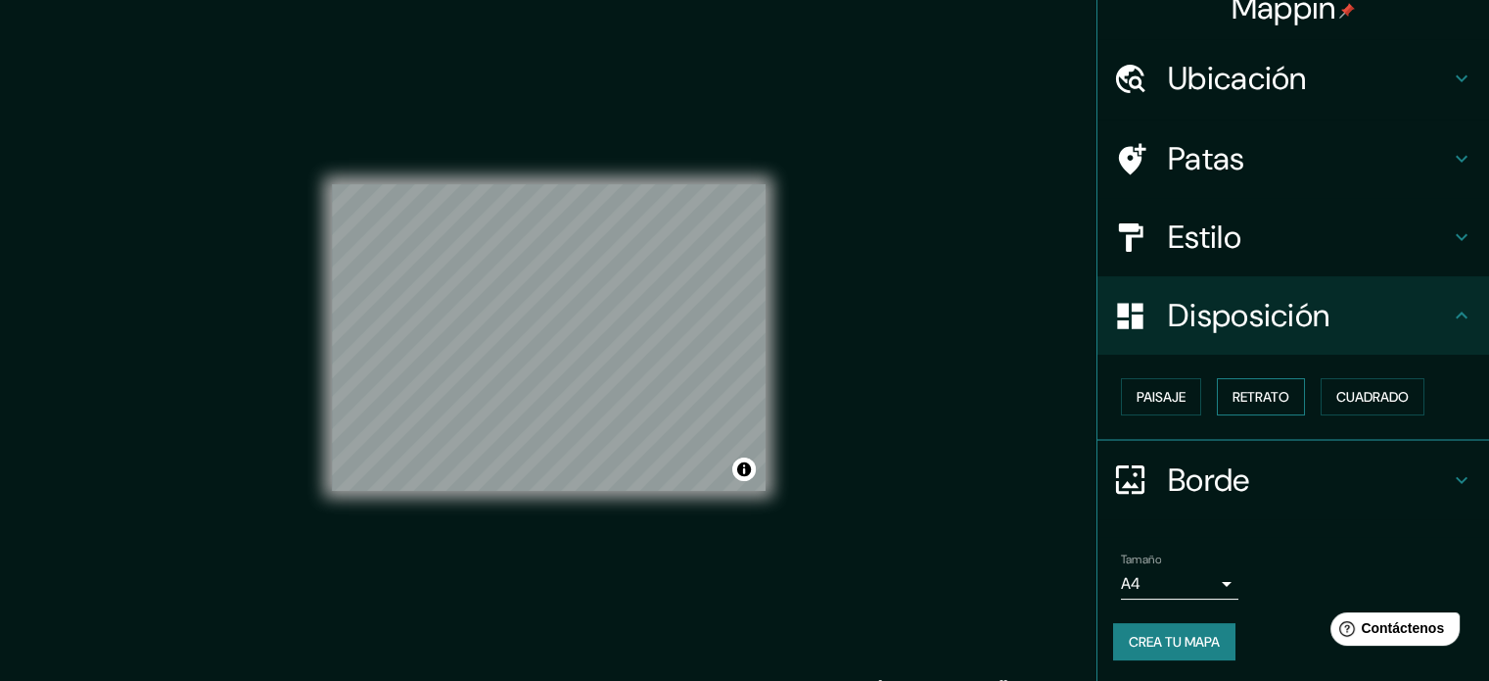
click at [1233, 401] on font "Retrato" at bounding box center [1261, 397] width 57 height 18
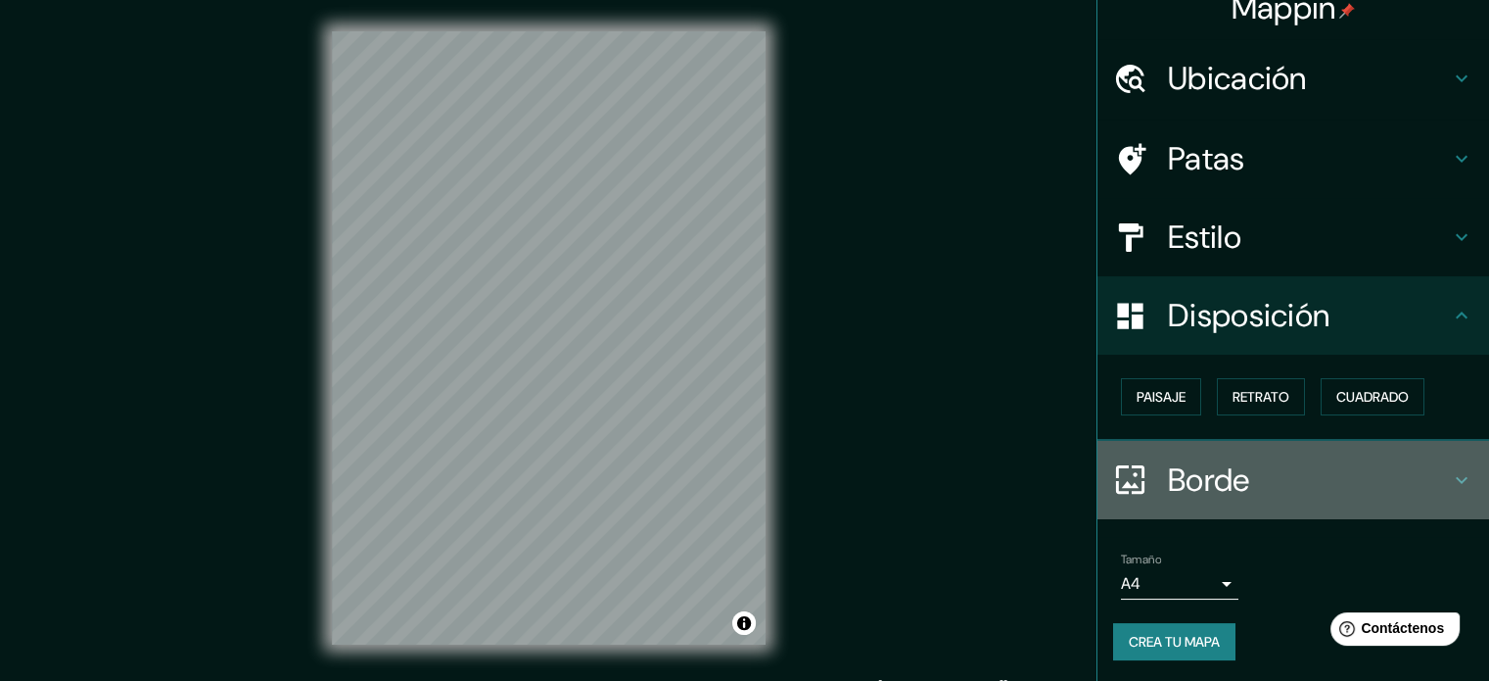
click at [1457, 474] on icon at bounding box center [1461, 479] width 23 height 23
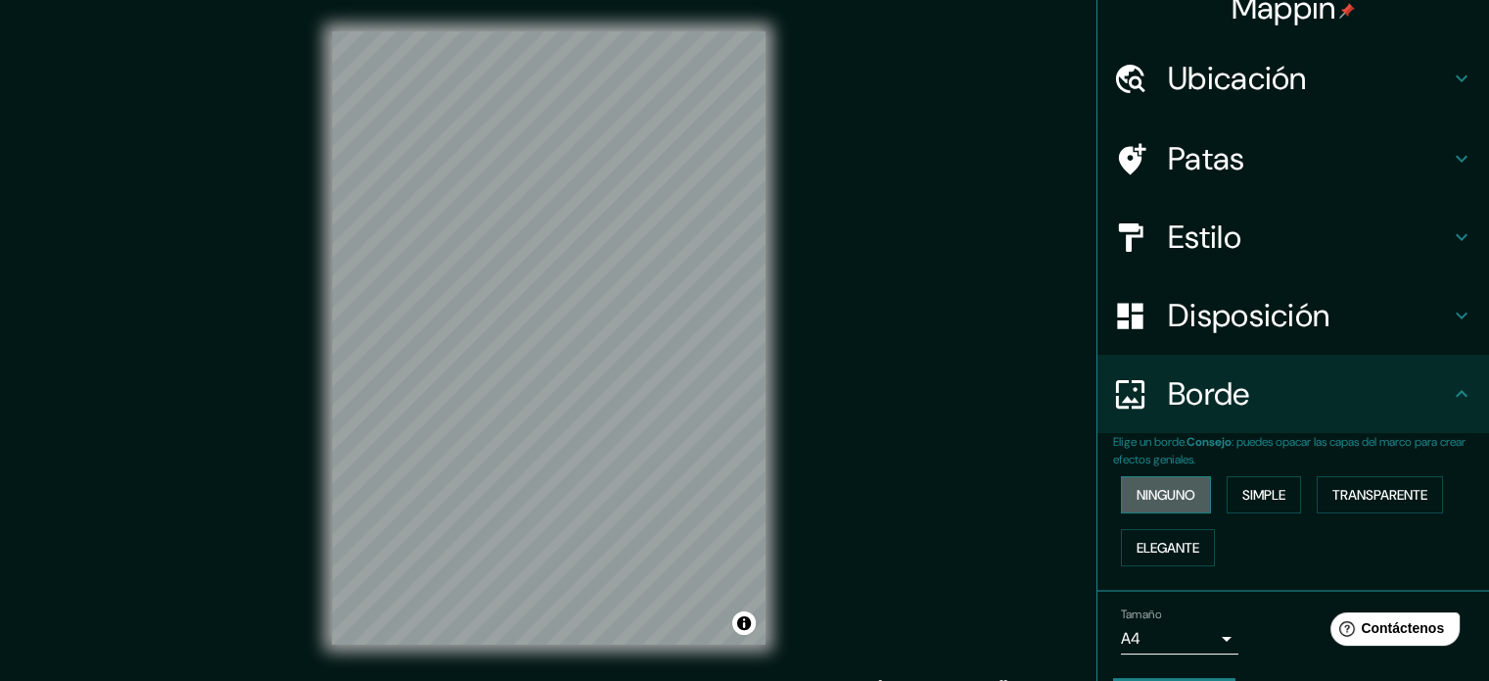
click at [1137, 489] on font "Ninguno" at bounding box center [1166, 495] width 59 height 18
click at [1262, 488] on font "Simple" at bounding box center [1264, 495] width 43 height 18
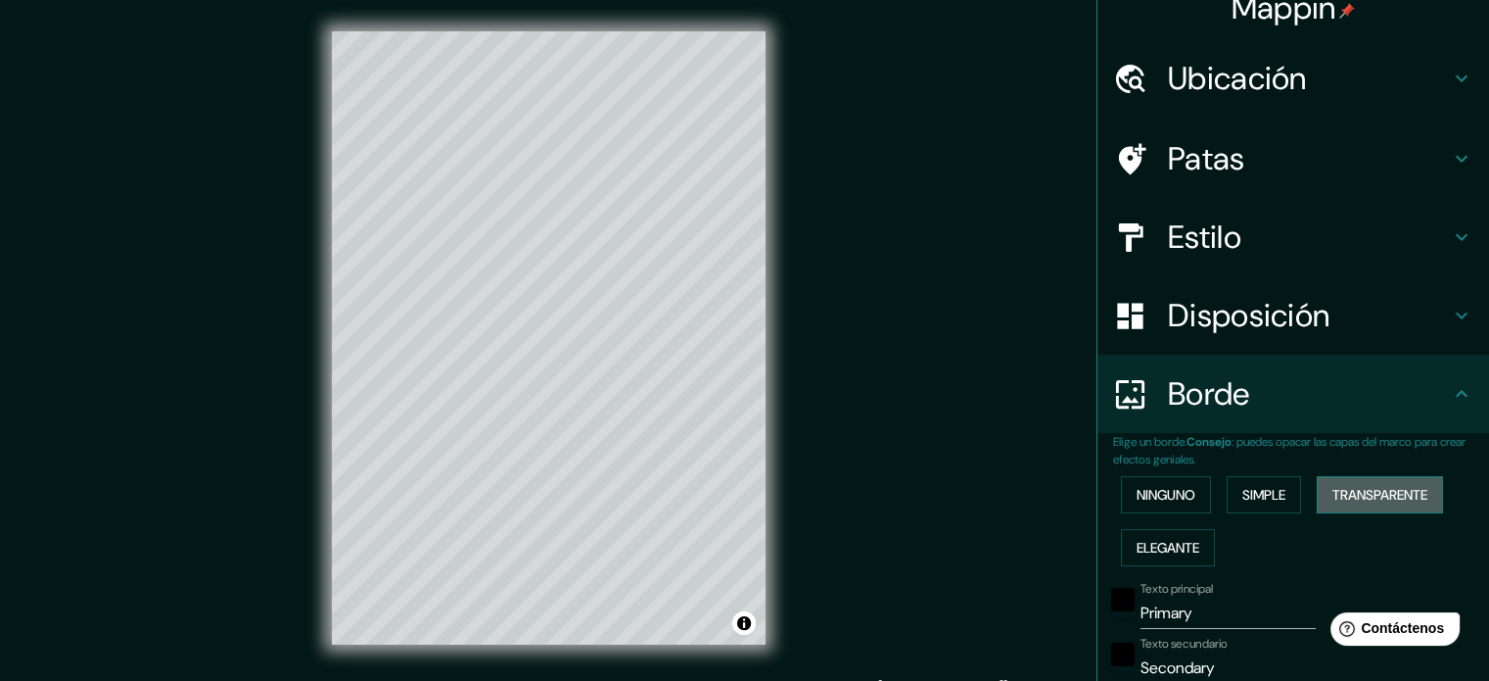
click at [1397, 494] on font "Transparente" at bounding box center [1380, 495] width 95 height 18
click at [1151, 486] on font "Ninguno" at bounding box center [1166, 495] width 59 height 18
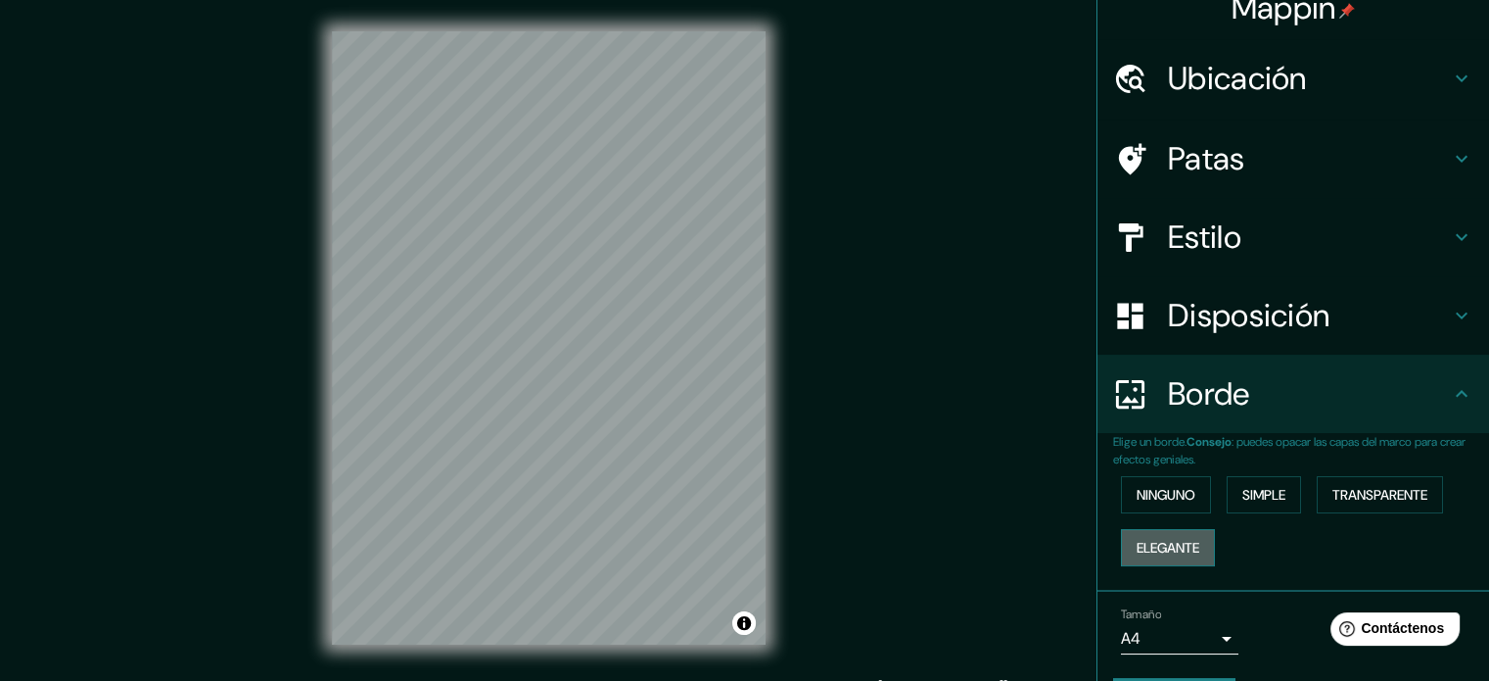
click at [1152, 545] on font "Elegante" at bounding box center [1168, 548] width 63 height 18
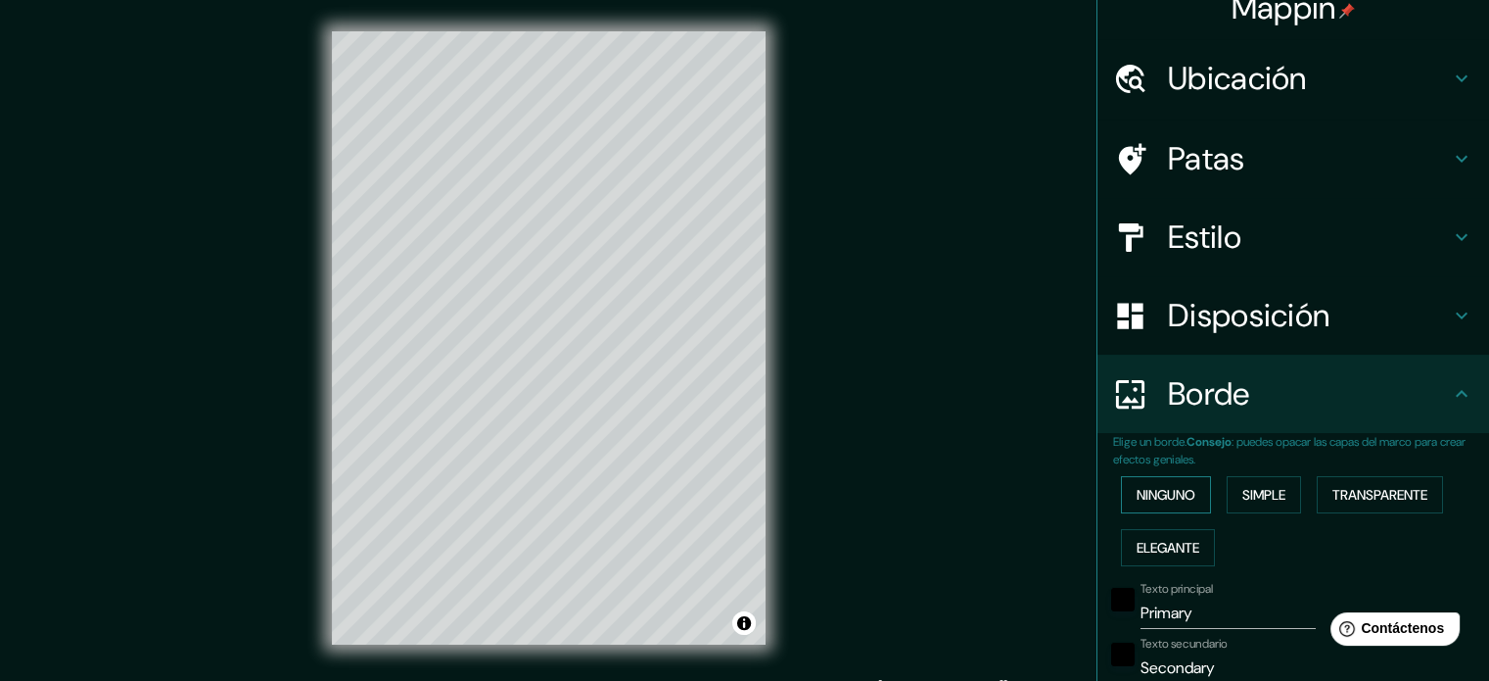
click at [1149, 503] on font "Ninguno" at bounding box center [1166, 494] width 59 height 25
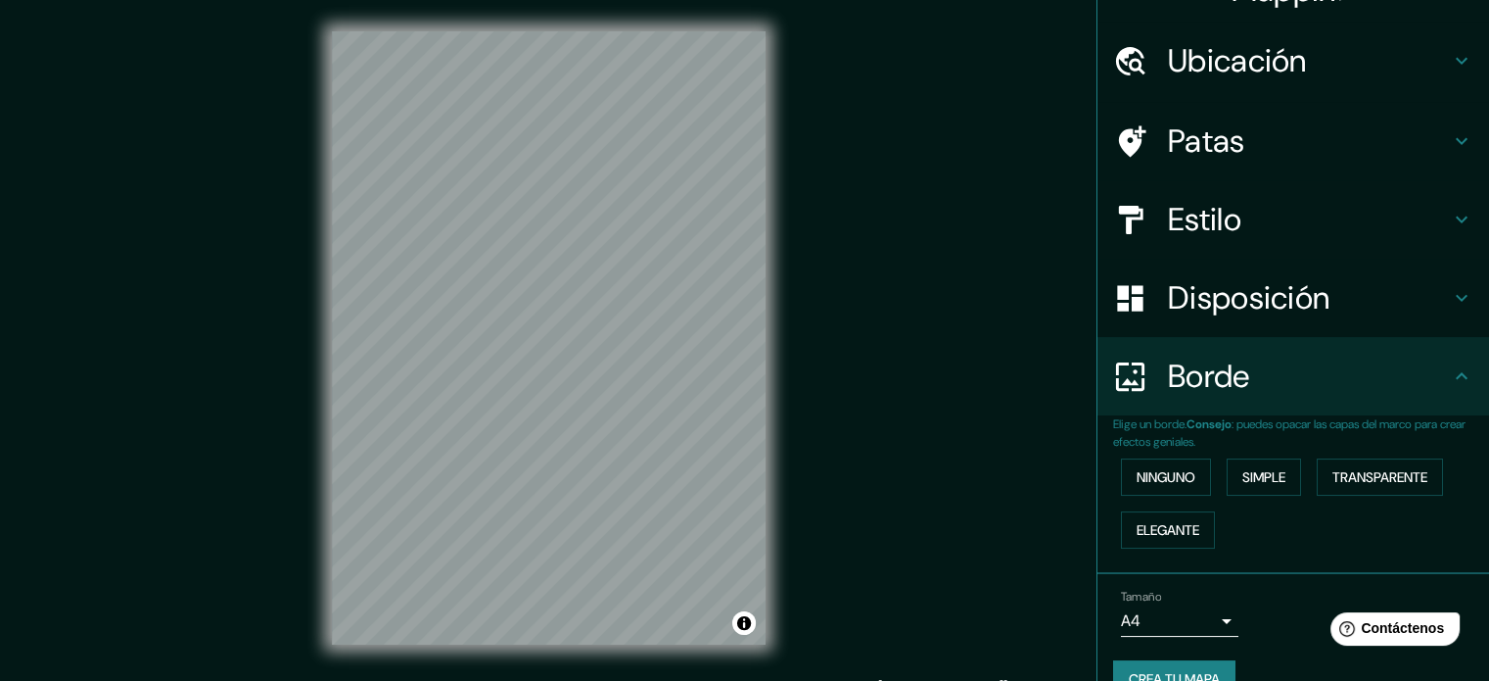
scroll to position [78, 0]
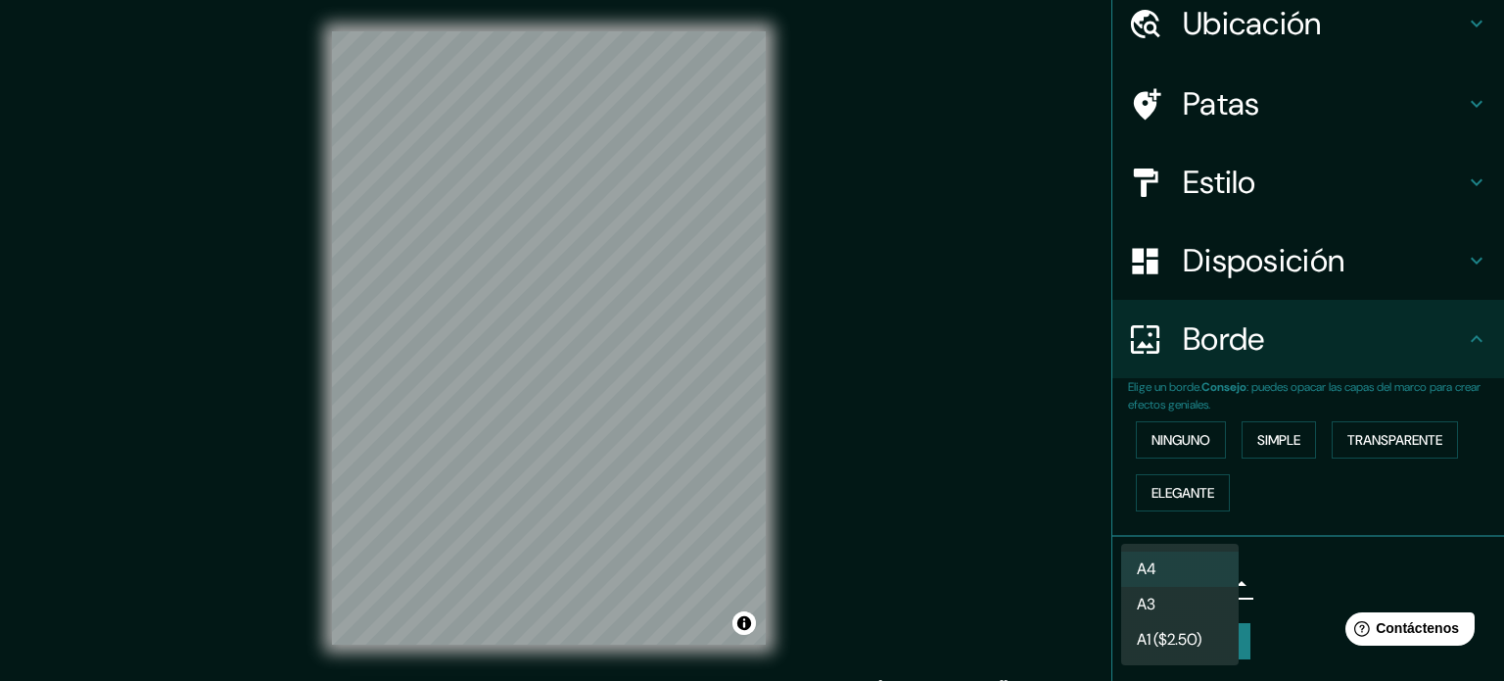
click at [1214, 574] on body "Mappin Ubicación [PERSON_NAME], [GEOGRAPHIC_DATA], [GEOGRAPHIC_DATA], [GEOGRAPH…" at bounding box center [752, 340] width 1504 height 681
click at [1198, 600] on li "A3" at bounding box center [1179, 605] width 117 height 36
click at [1209, 582] on body "Mappin Ubicación [PERSON_NAME], [GEOGRAPHIC_DATA], [GEOGRAPHIC_DATA], [GEOGRAPH…" at bounding box center [752, 340] width 1504 height 681
click at [1187, 559] on li "A4" at bounding box center [1179, 569] width 117 height 36
type input "single"
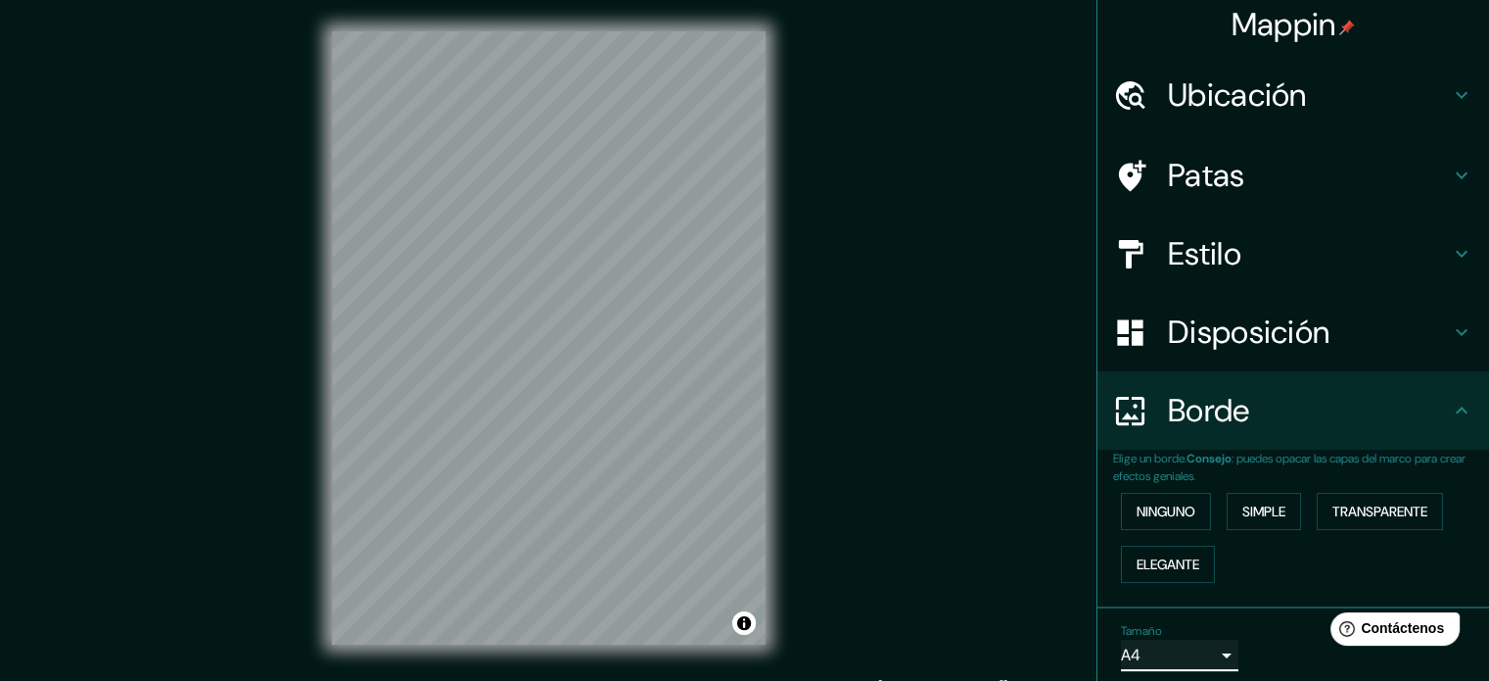
scroll to position [0, 0]
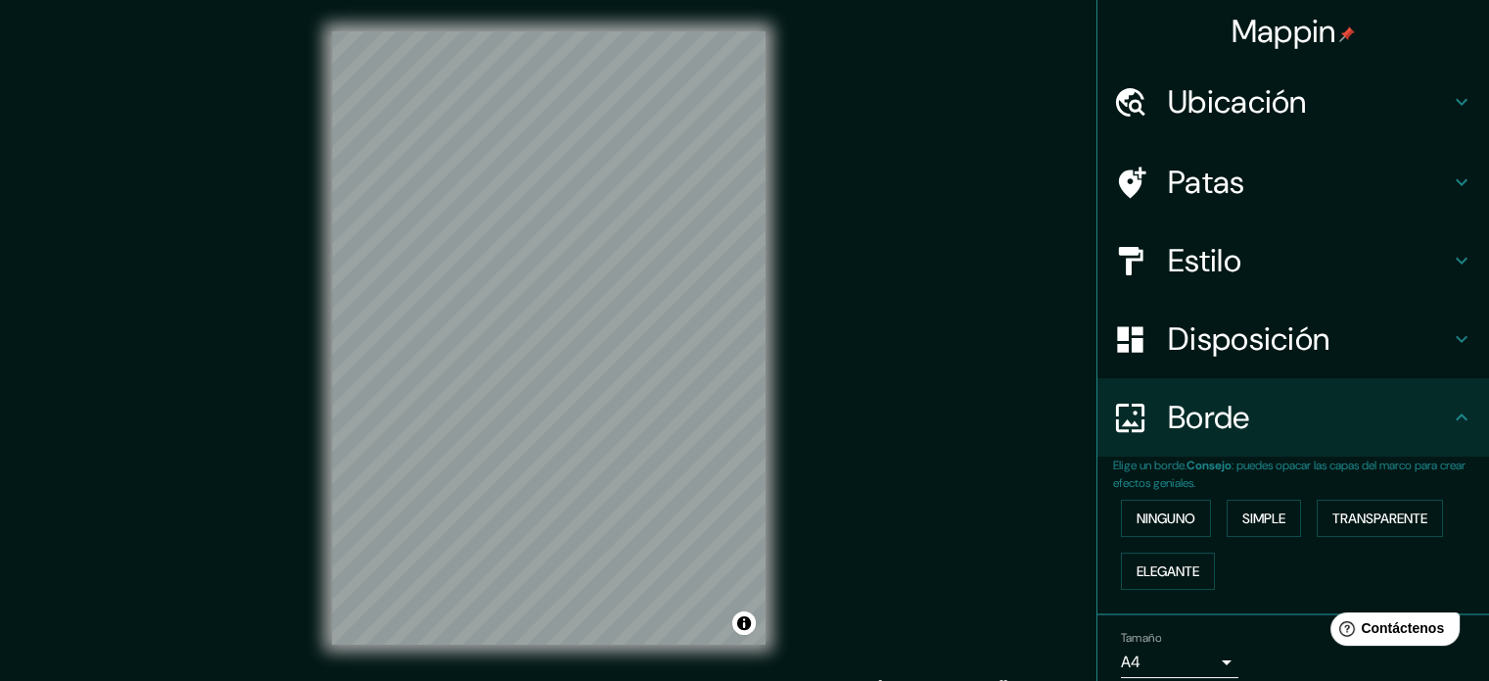
click at [1450, 90] on icon at bounding box center [1461, 101] width 23 height 23
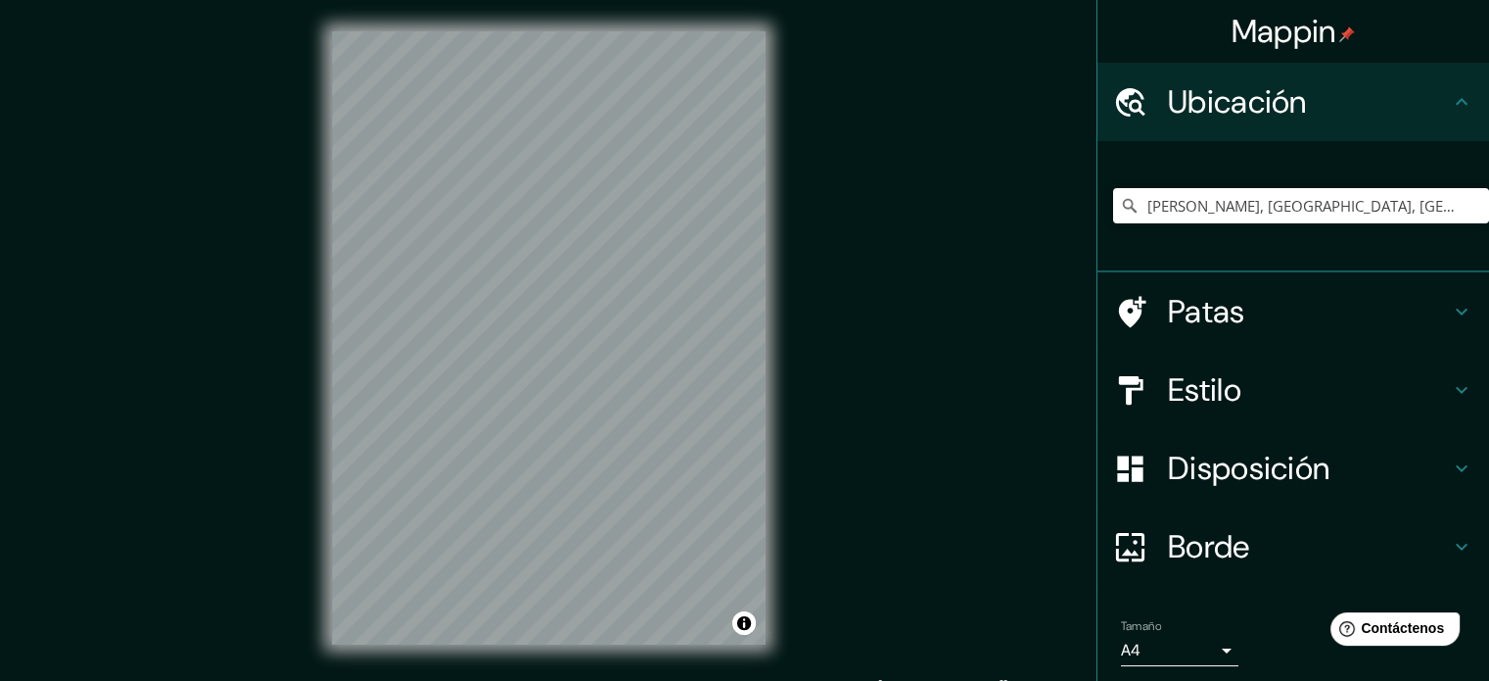
click at [1456, 308] on icon at bounding box center [1462, 311] width 12 height 7
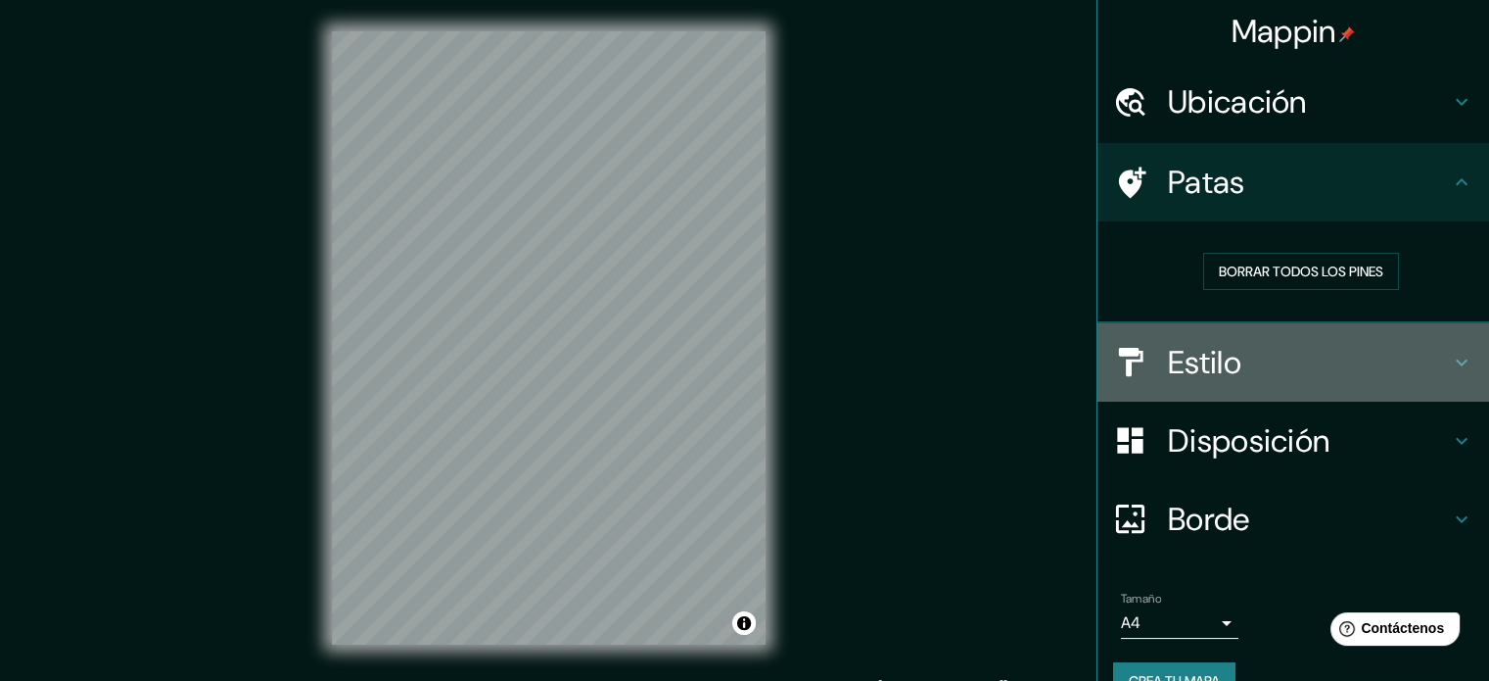
click at [1450, 359] on icon at bounding box center [1461, 362] width 23 height 23
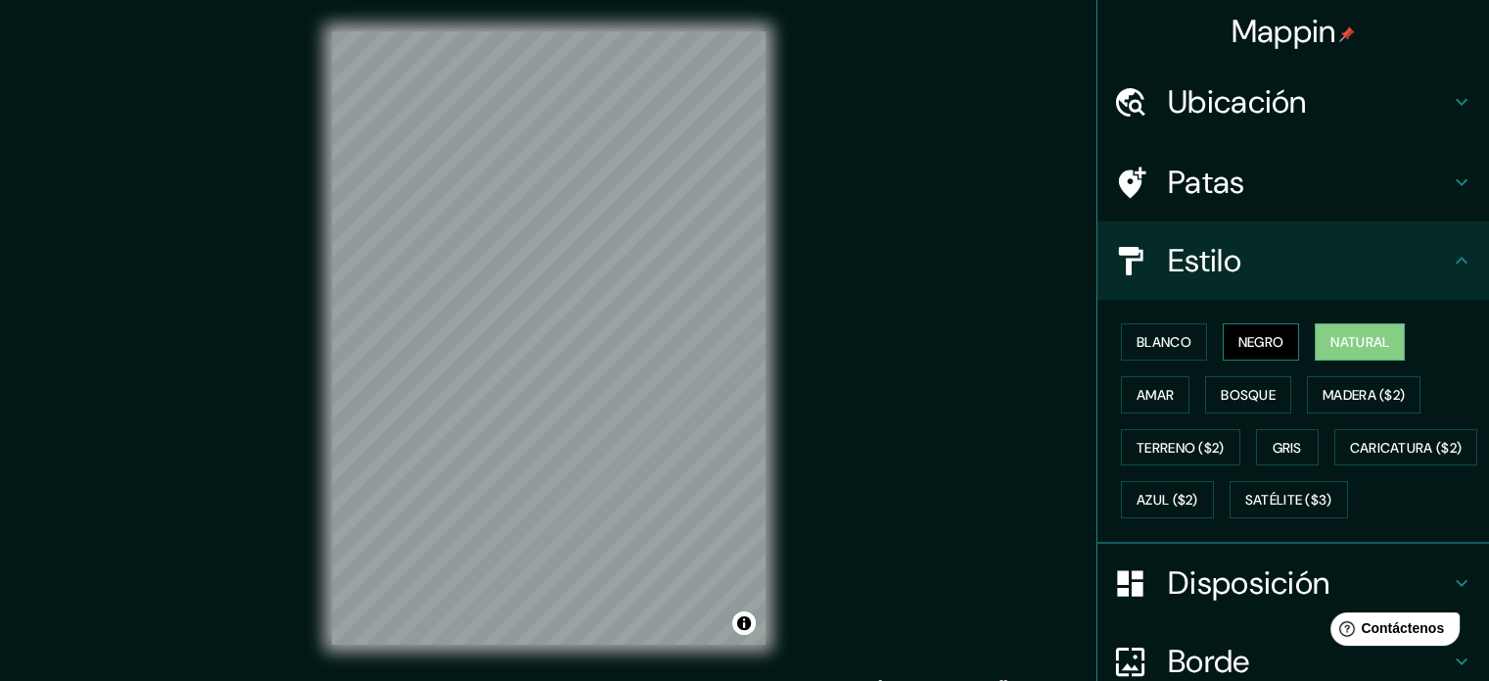
click at [1239, 336] on font "Negro" at bounding box center [1262, 342] width 46 height 18
click at [1121, 329] on button "Blanco" at bounding box center [1164, 341] width 86 height 37
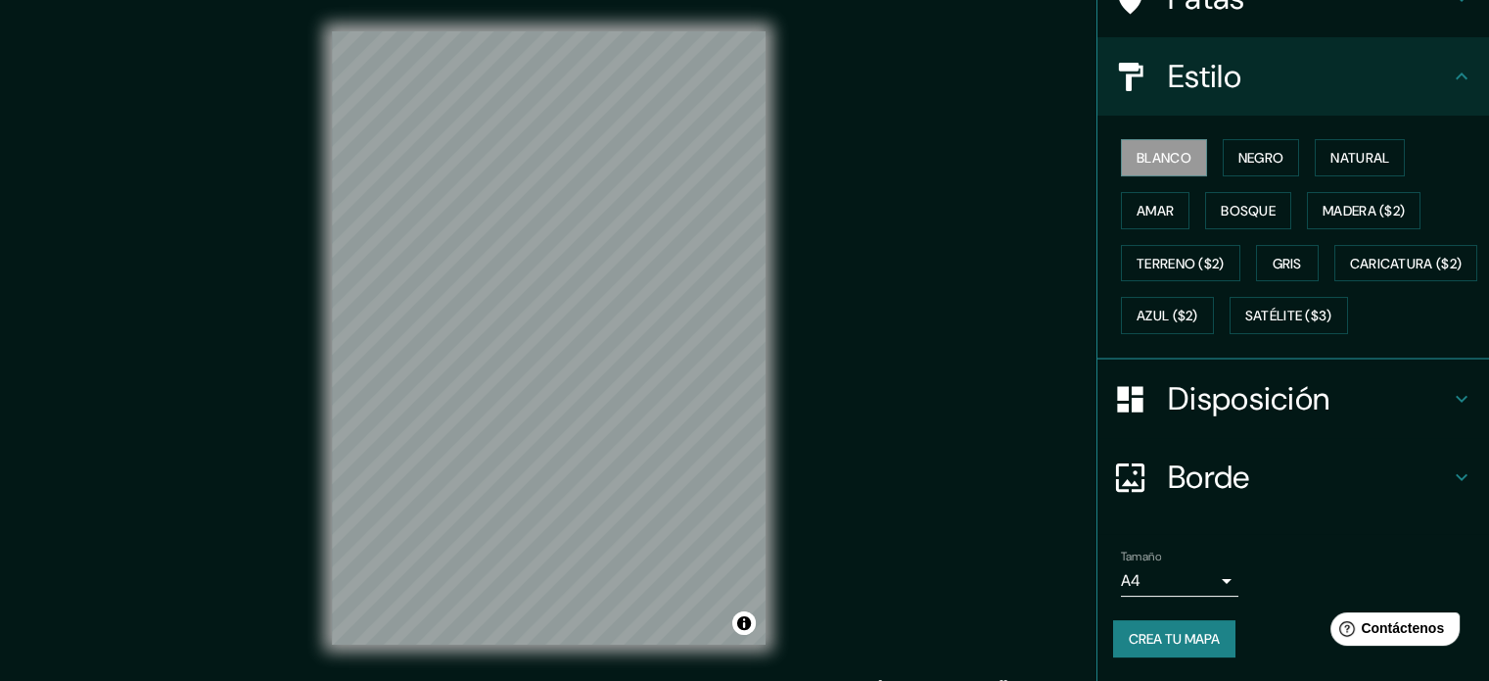
scroll to position [231, 0]
click at [1163, 641] on font "Crea tu mapa" at bounding box center [1174, 639] width 91 height 18
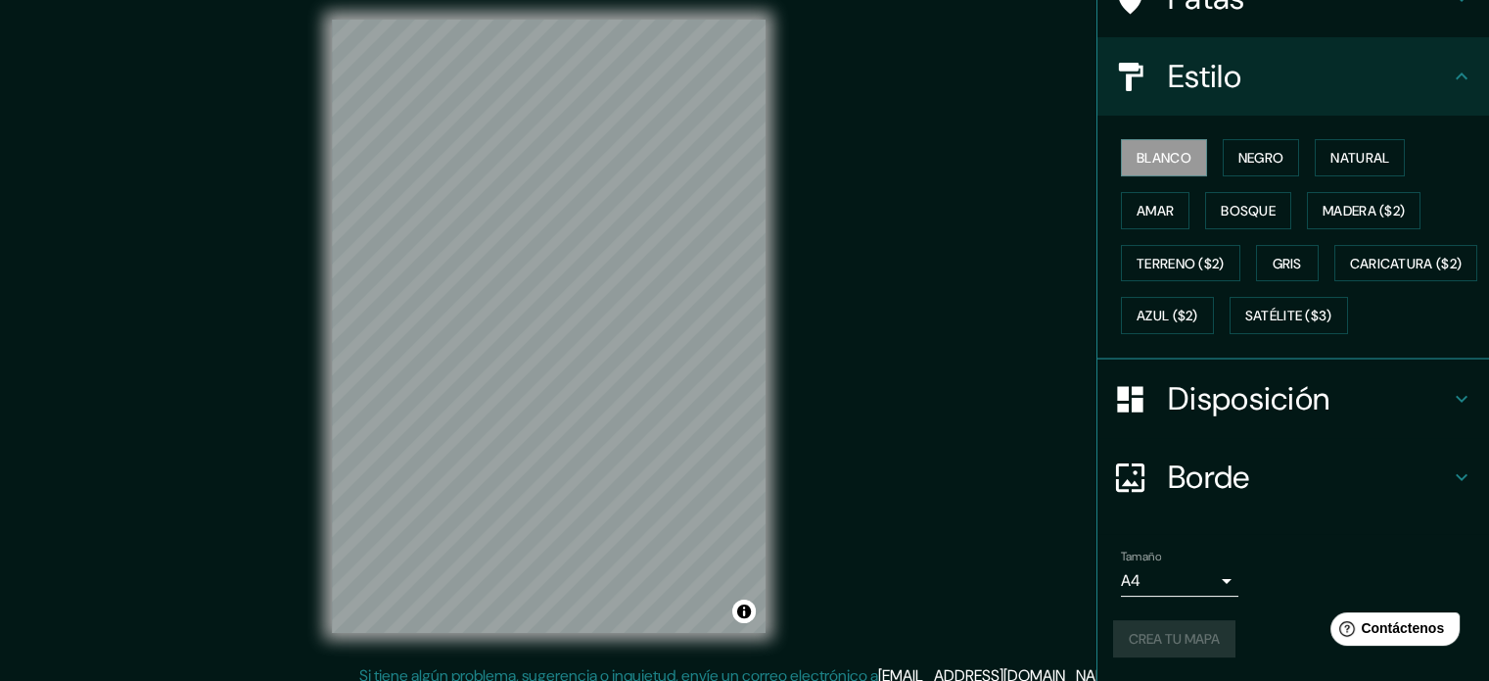
scroll to position [25, 0]
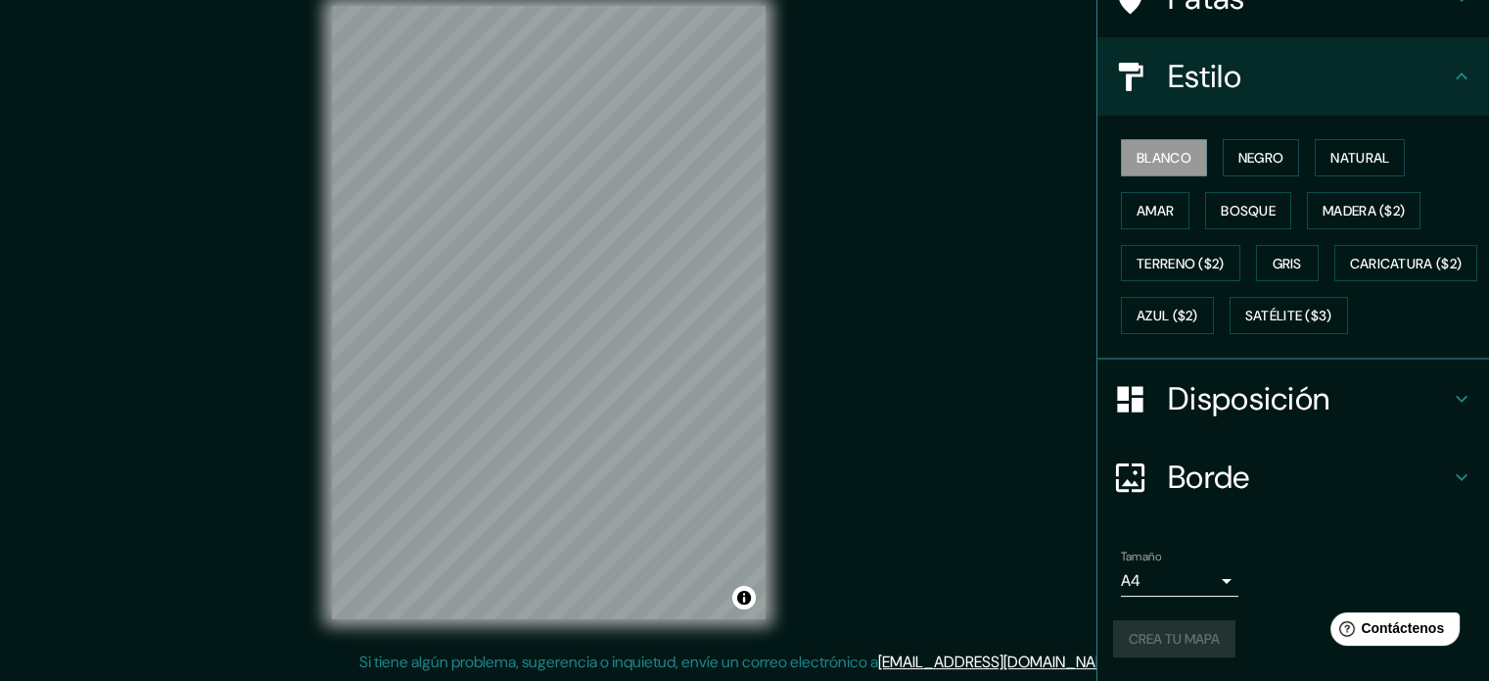
click at [1163, 630] on div "Crea tu mapa" at bounding box center [1293, 638] width 360 height 37
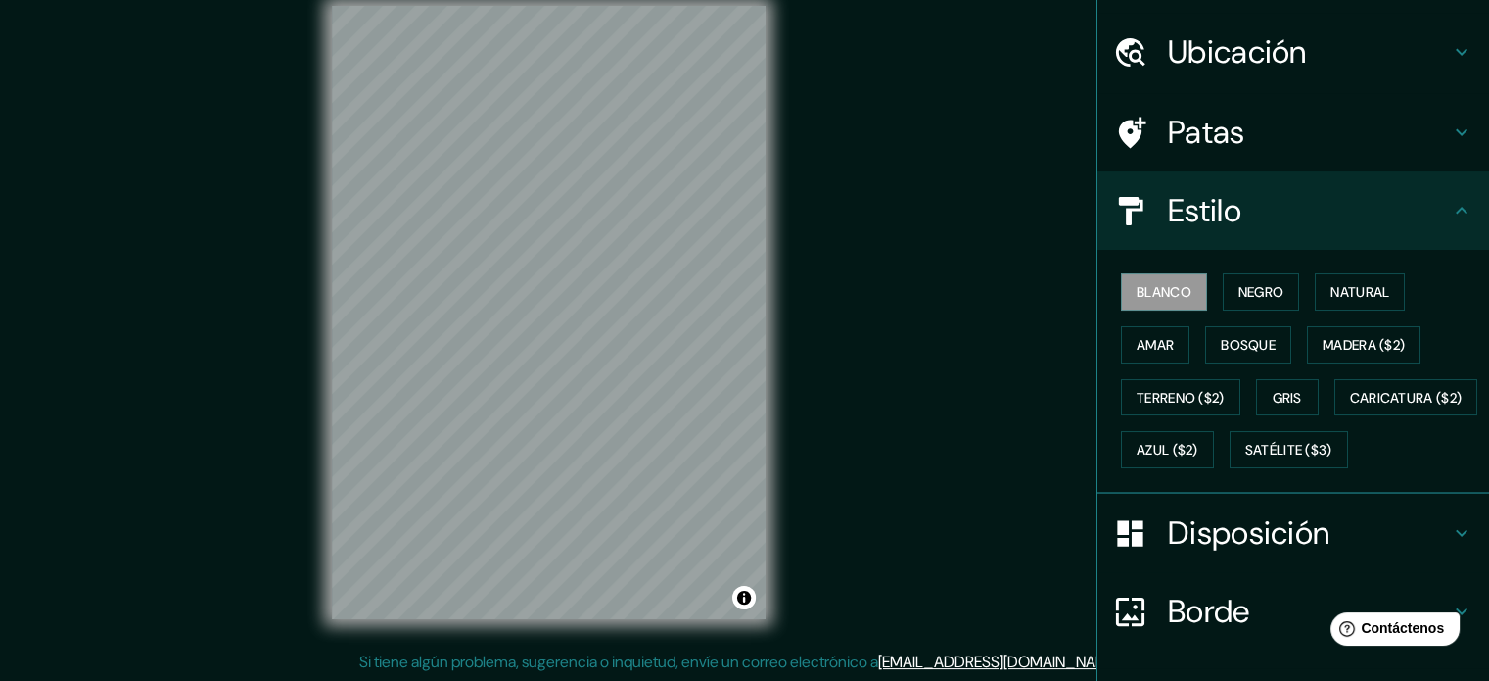
scroll to position [231, 0]
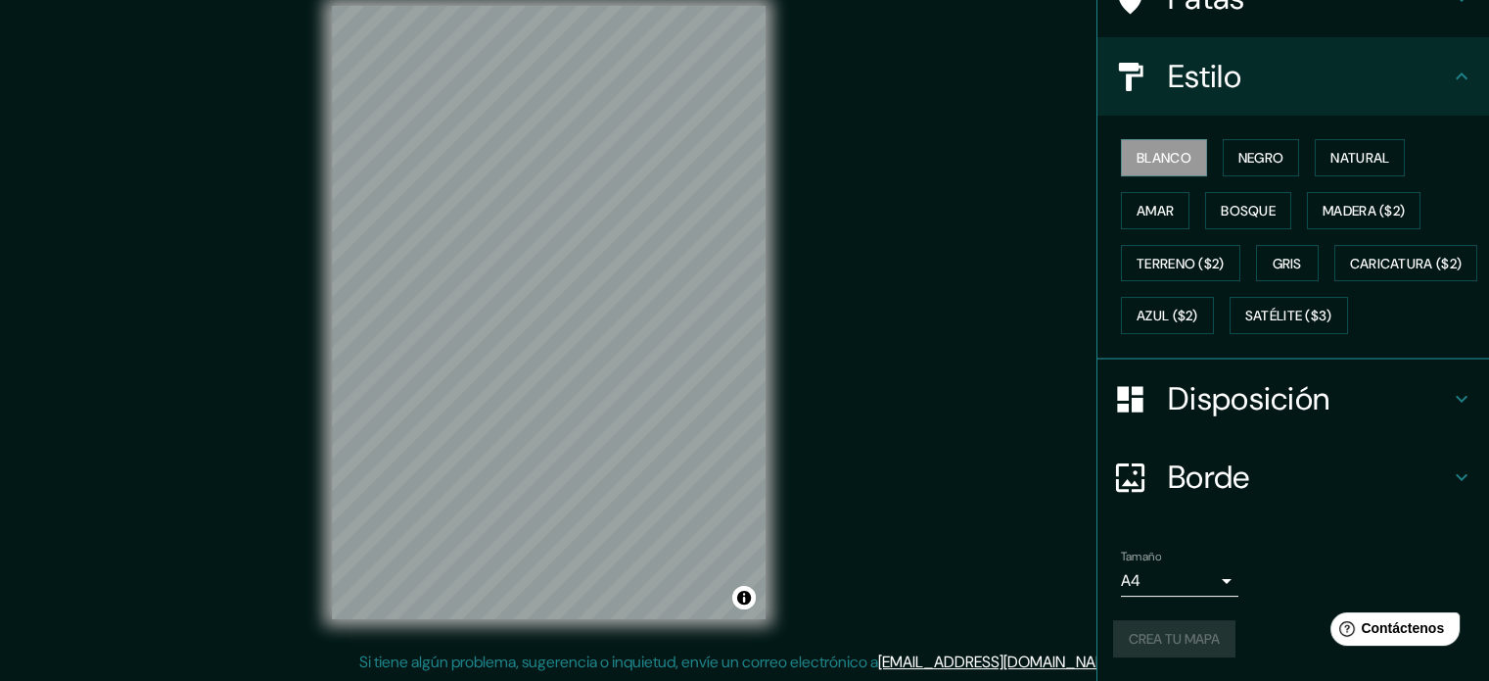
click at [1161, 632] on div "Crea tu mapa" at bounding box center [1293, 638] width 360 height 37
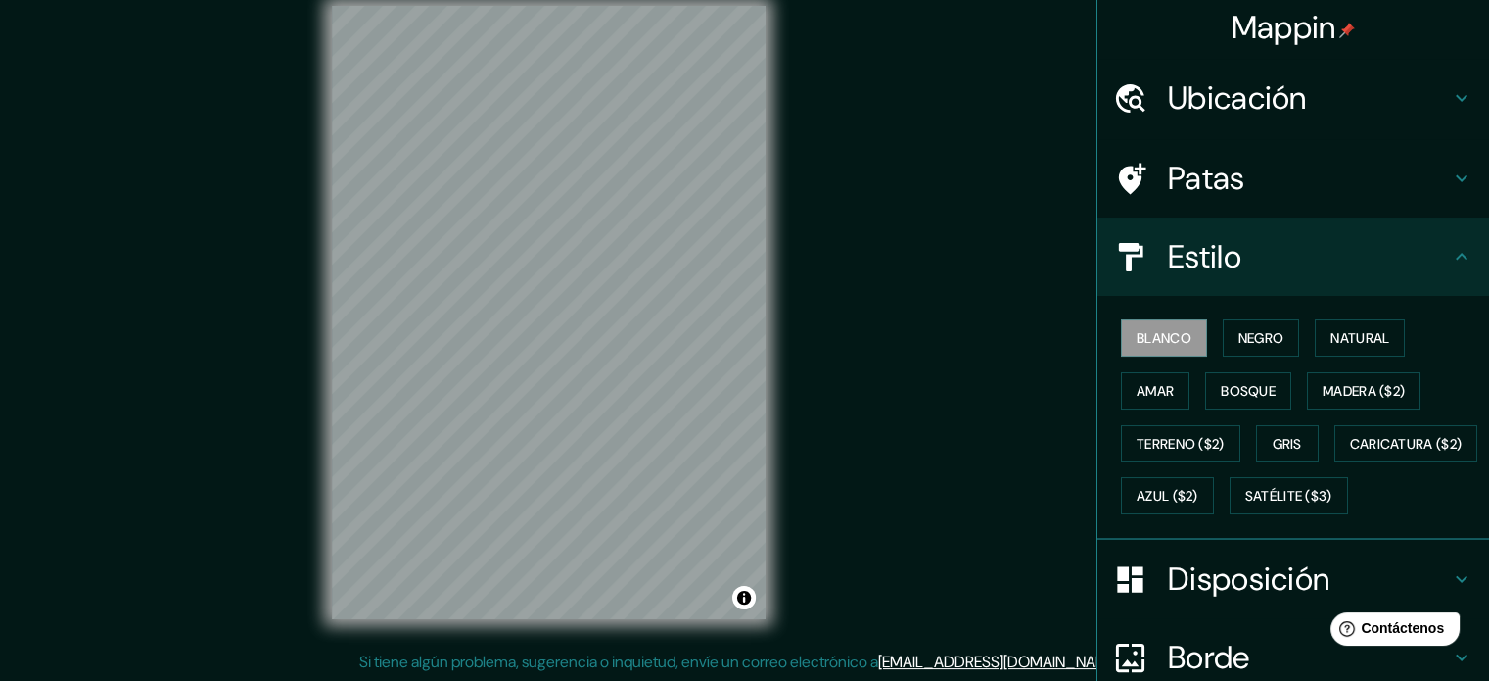
scroll to position [0, 0]
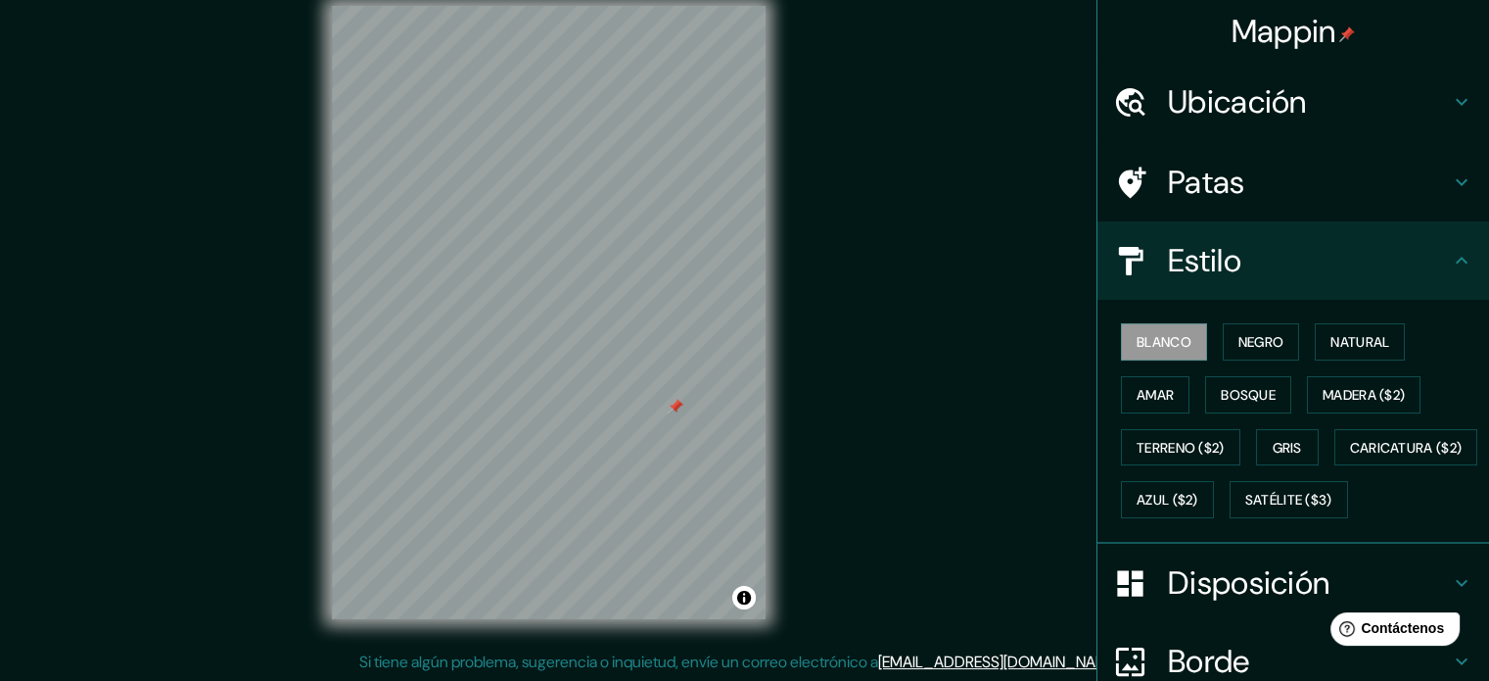
drag, startPoint x: 659, startPoint y: 416, endPoint x: 675, endPoint y: 413, distance: 15.9
click at [675, 413] on div at bounding box center [676, 407] width 16 height 16
click at [671, 411] on div at bounding box center [674, 411] width 16 height 16
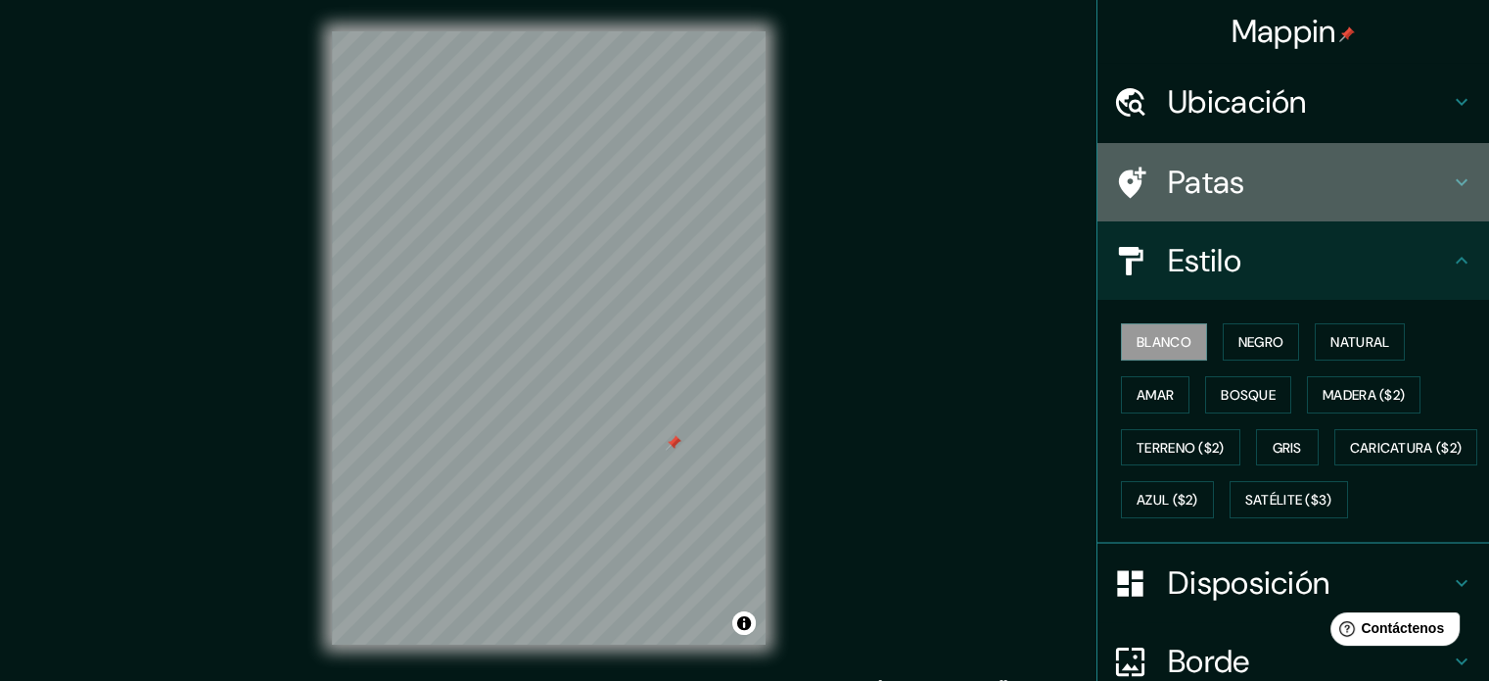
click at [1354, 172] on h4 "Patas" at bounding box center [1309, 182] width 282 height 39
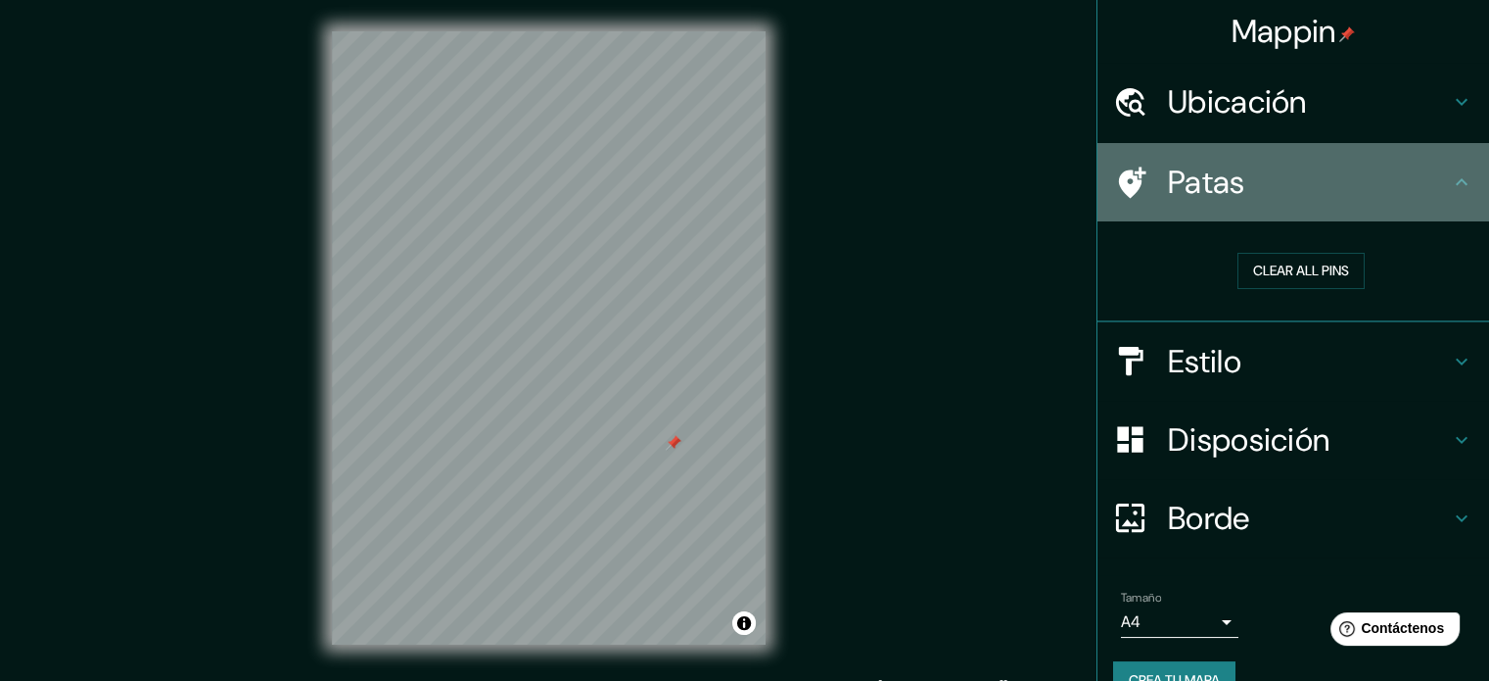
click at [1452, 184] on icon at bounding box center [1461, 181] width 23 height 23
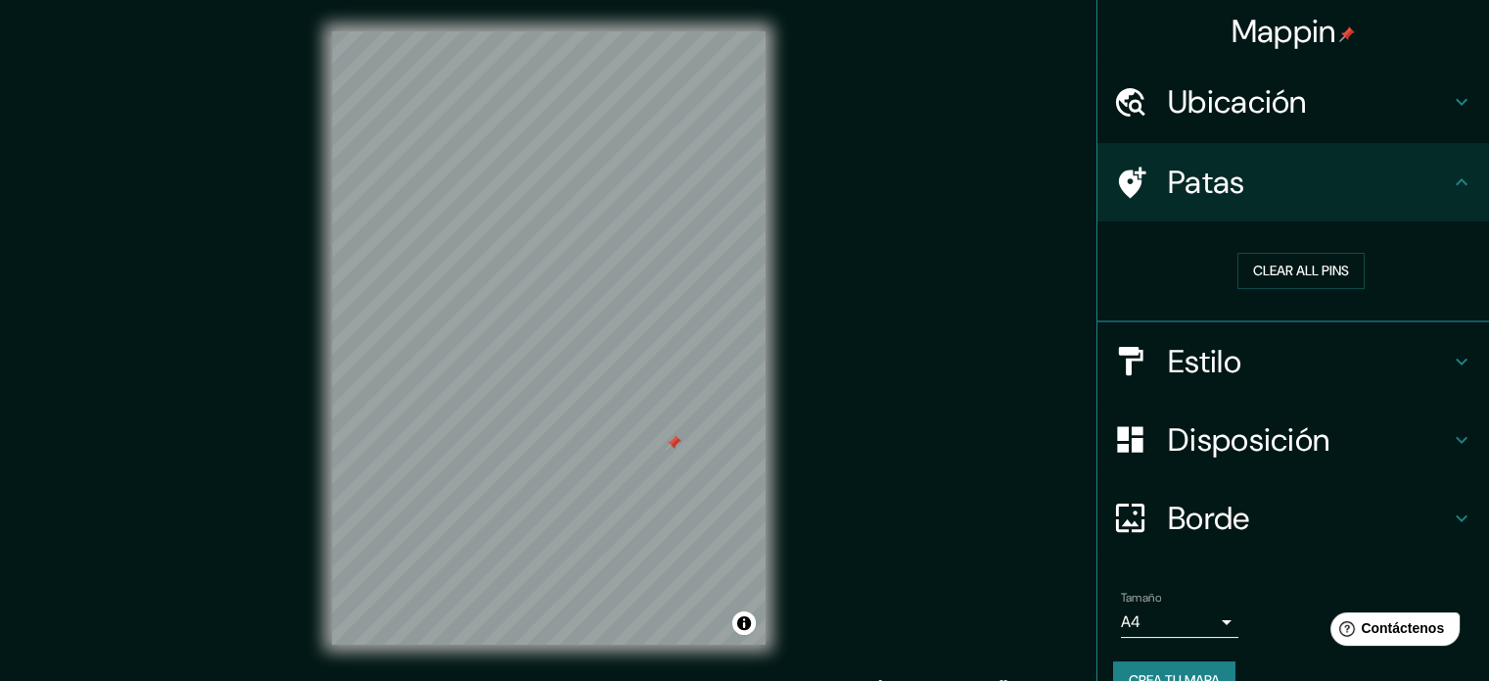
drag, startPoint x: 671, startPoint y: 446, endPoint x: 832, endPoint y: 515, distance: 175.5
click at [873, 528] on div "Mappin Ubicación [PERSON_NAME], [GEOGRAPHIC_DATA], [GEOGRAPHIC_DATA], [GEOGRAPH…" at bounding box center [744, 353] width 1489 height 707
click at [675, 447] on div at bounding box center [674, 443] width 16 height 16
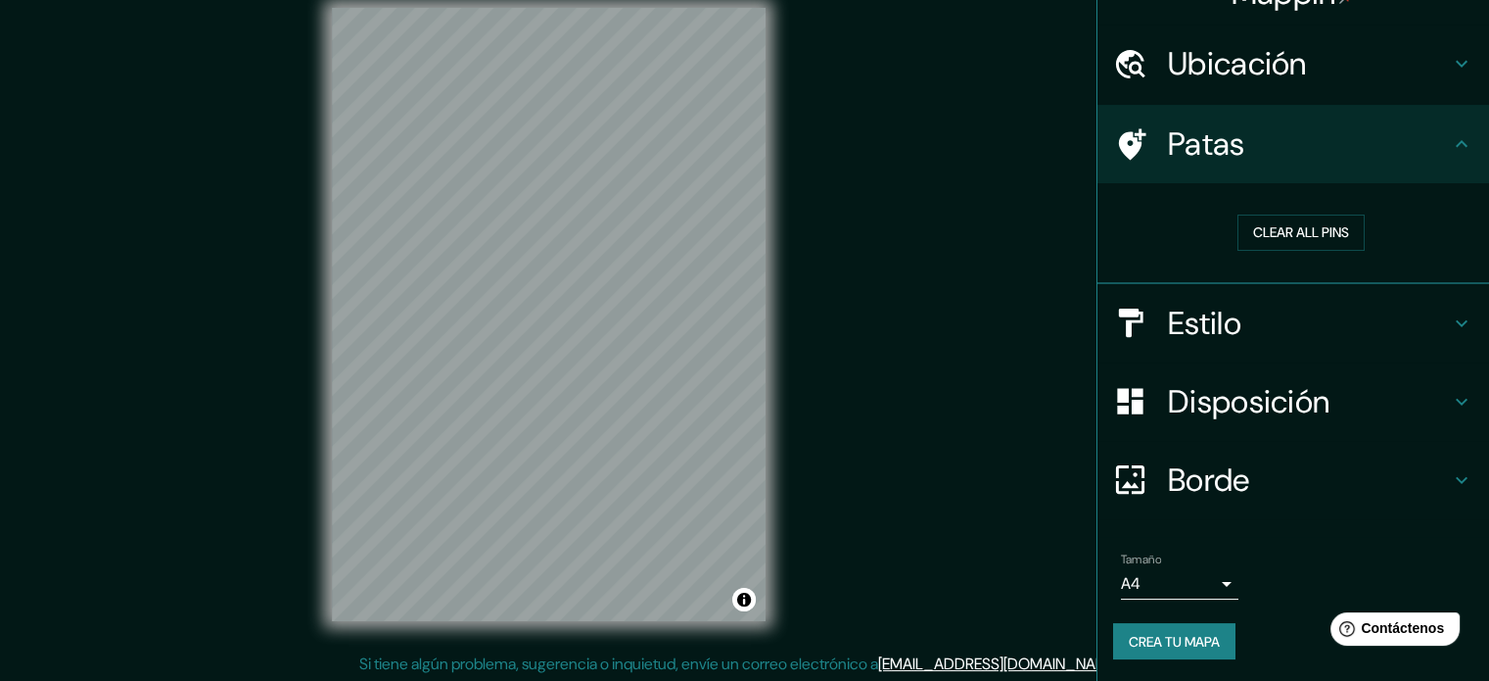
scroll to position [25, 0]
click at [1170, 634] on font "Crea tu mapa" at bounding box center [1174, 642] width 91 height 18
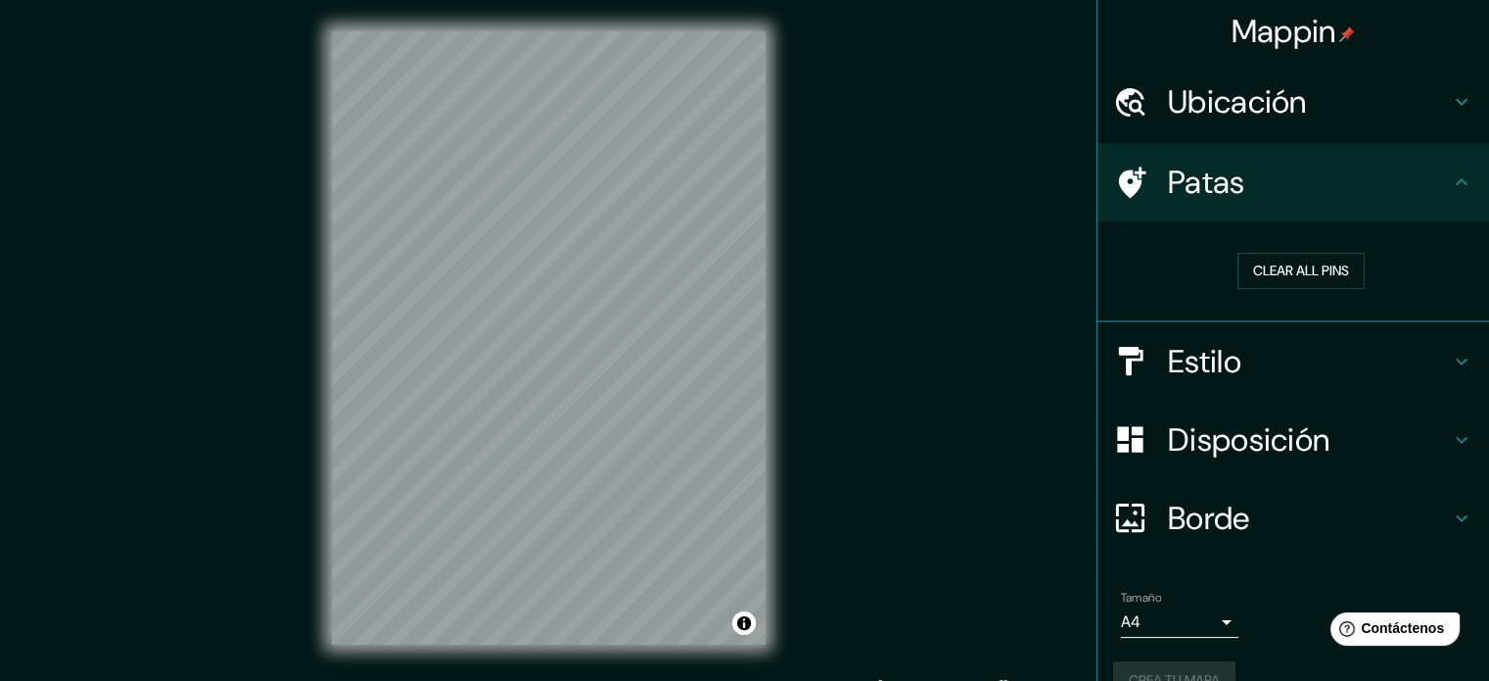
scroll to position [0, 0]
click at [1251, 258] on button "Clear all pins" at bounding box center [1301, 271] width 127 height 36
click at [1317, 259] on button "Clear all pins" at bounding box center [1301, 271] width 127 height 36
click at [1450, 182] on icon at bounding box center [1461, 181] width 23 height 23
click at [1458, 177] on div "Patas" at bounding box center [1294, 182] width 392 height 78
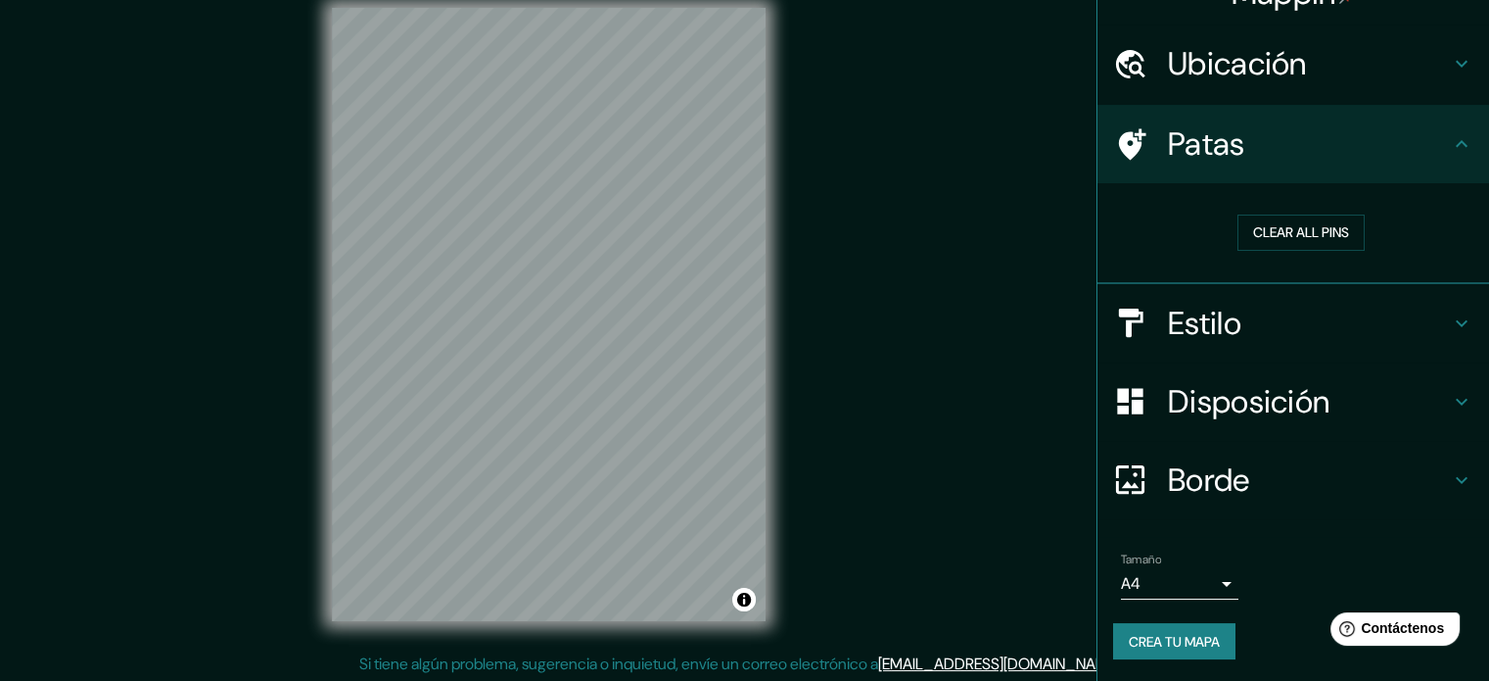
scroll to position [25, 0]
click at [1151, 633] on font "Crea tu mapa" at bounding box center [1174, 642] width 91 height 18
